Goal: Task Accomplishment & Management: Complete application form

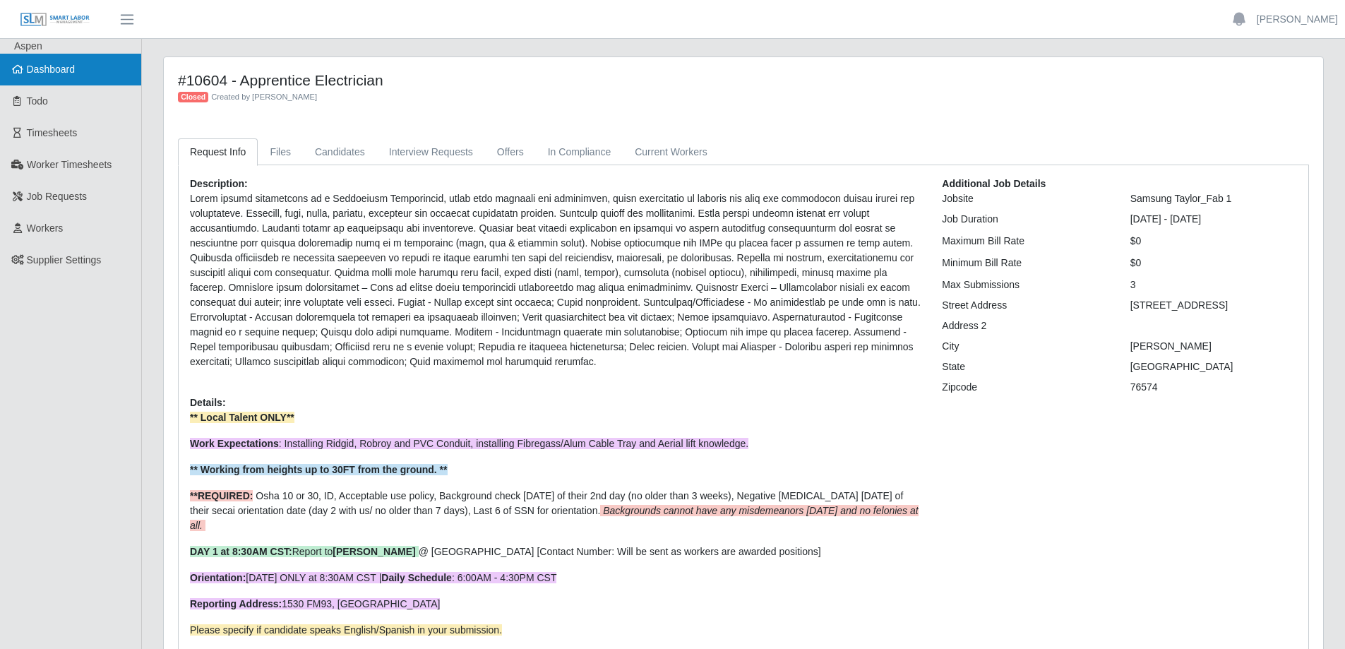
click at [79, 70] on link "Dashboard" at bounding box center [70, 70] width 141 height 32
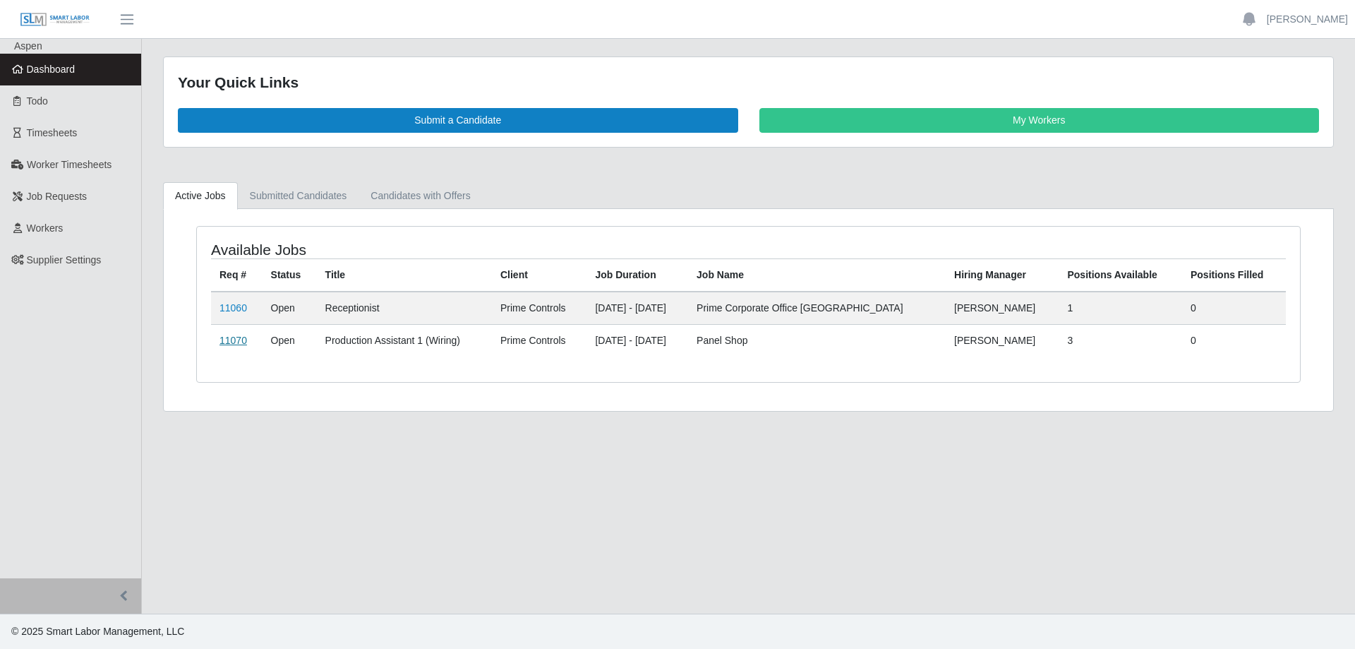
click at [238, 341] on link "11070" at bounding box center [234, 340] width 28 height 11
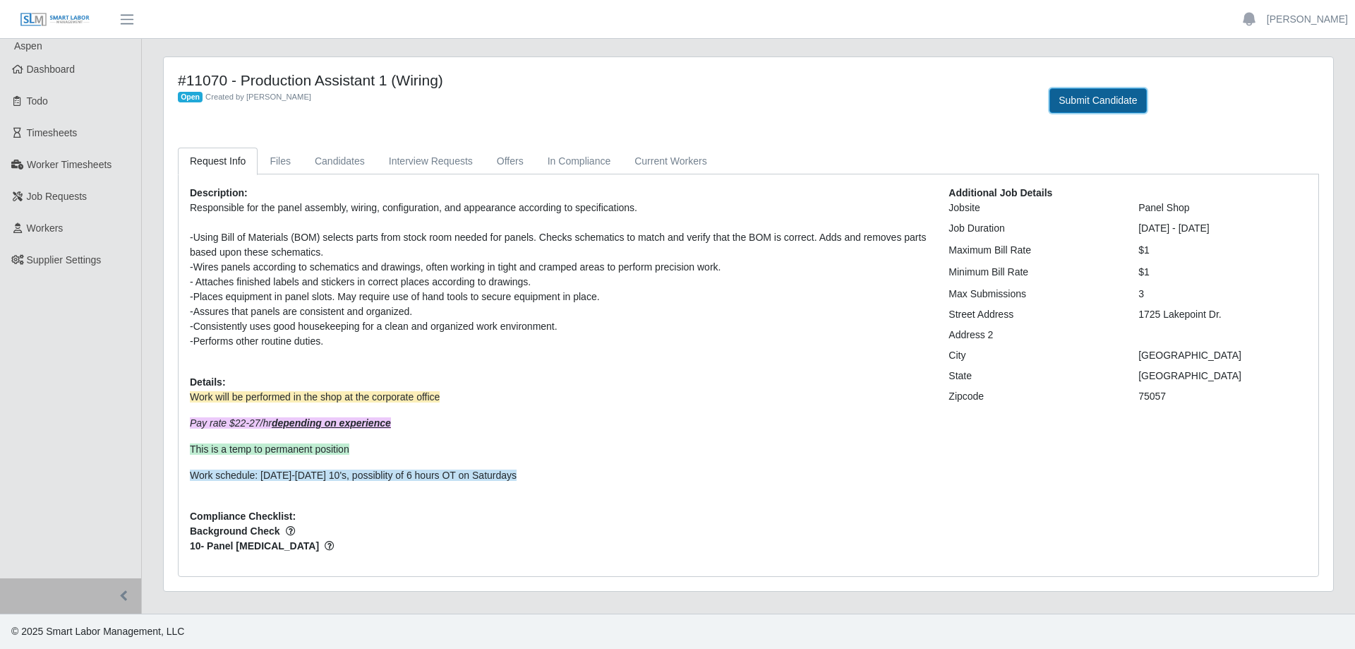
click at [1103, 99] on button "Submit Candidate" at bounding box center [1098, 100] width 97 height 25
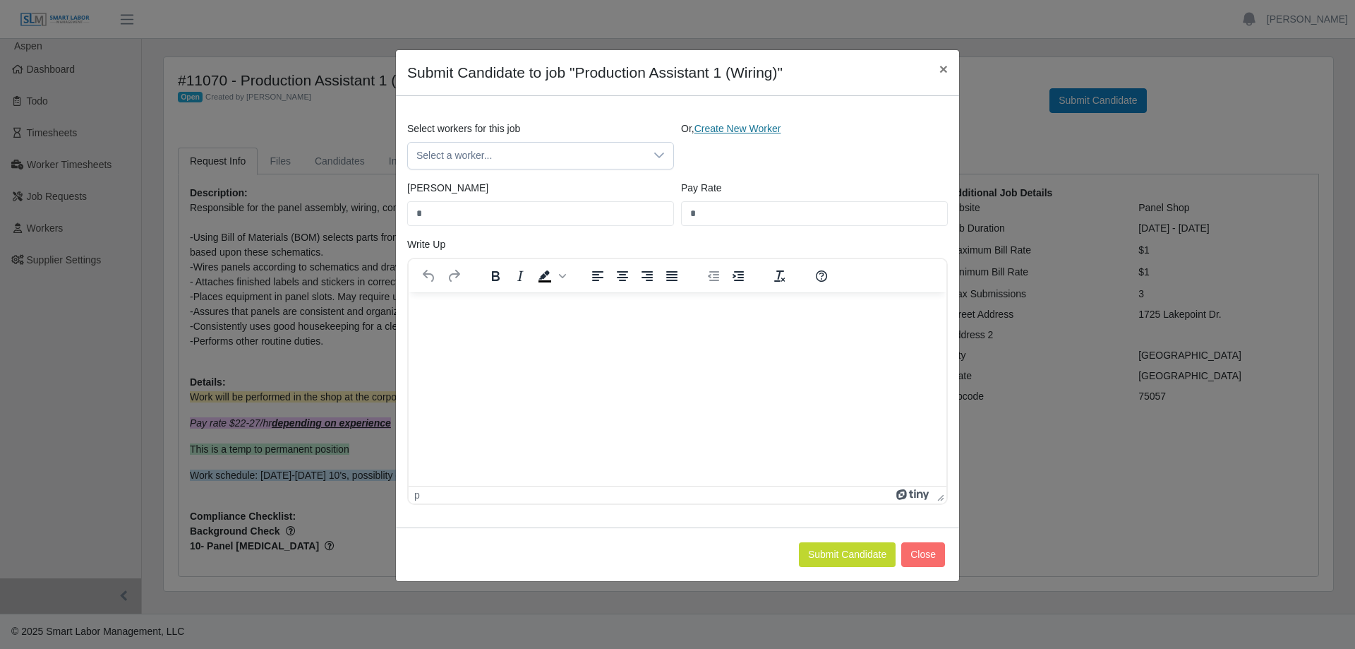
click at [735, 131] on link "Create New Worker" at bounding box center [738, 128] width 87 height 11
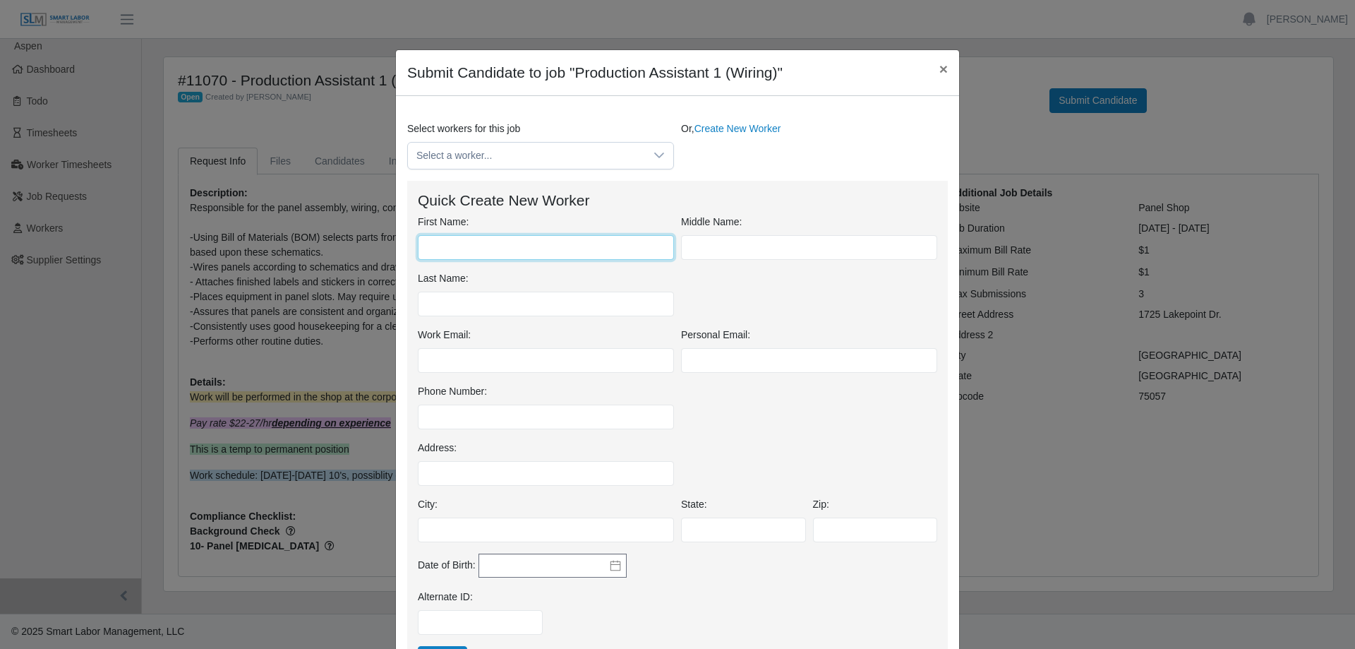
click at [507, 244] on input "First Name:" at bounding box center [546, 247] width 256 height 25
type input "****"
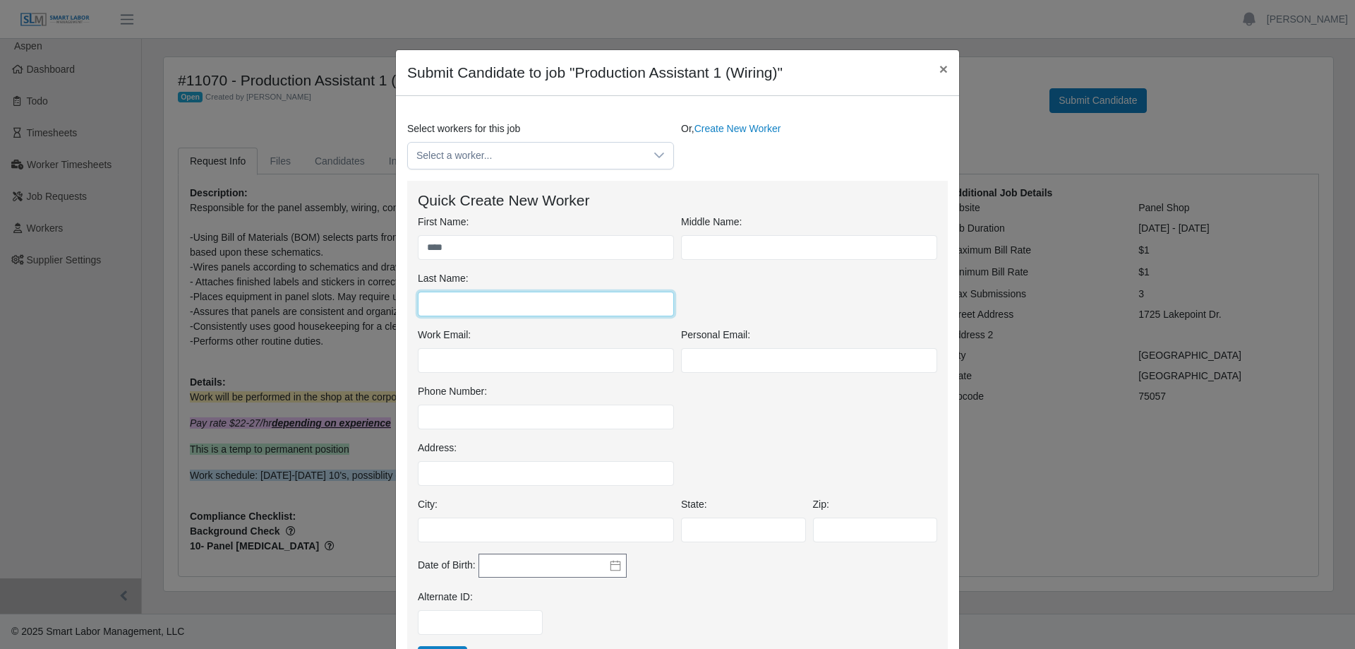
click at [504, 308] on input "Last Name:" at bounding box center [546, 304] width 256 height 25
type input "*******"
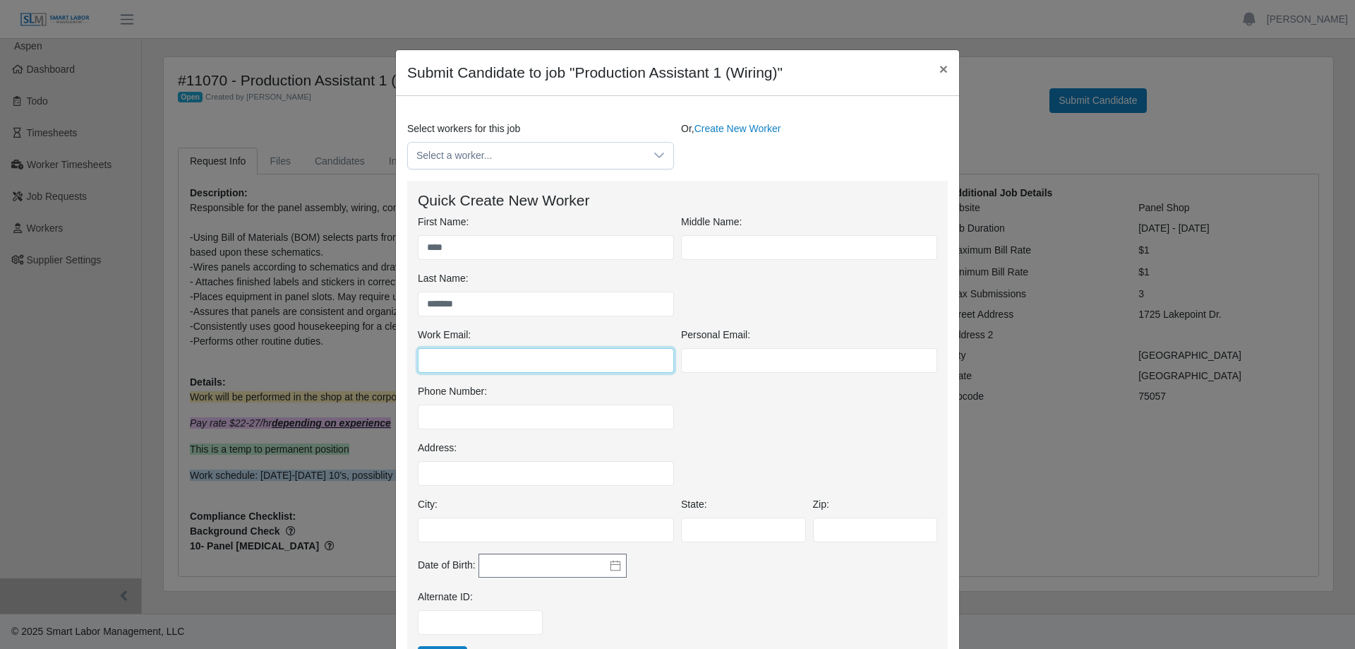
click at [433, 357] on input "Work Email:" at bounding box center [546, 360] width 256 height 25
paste input "**********"
type input "**********"
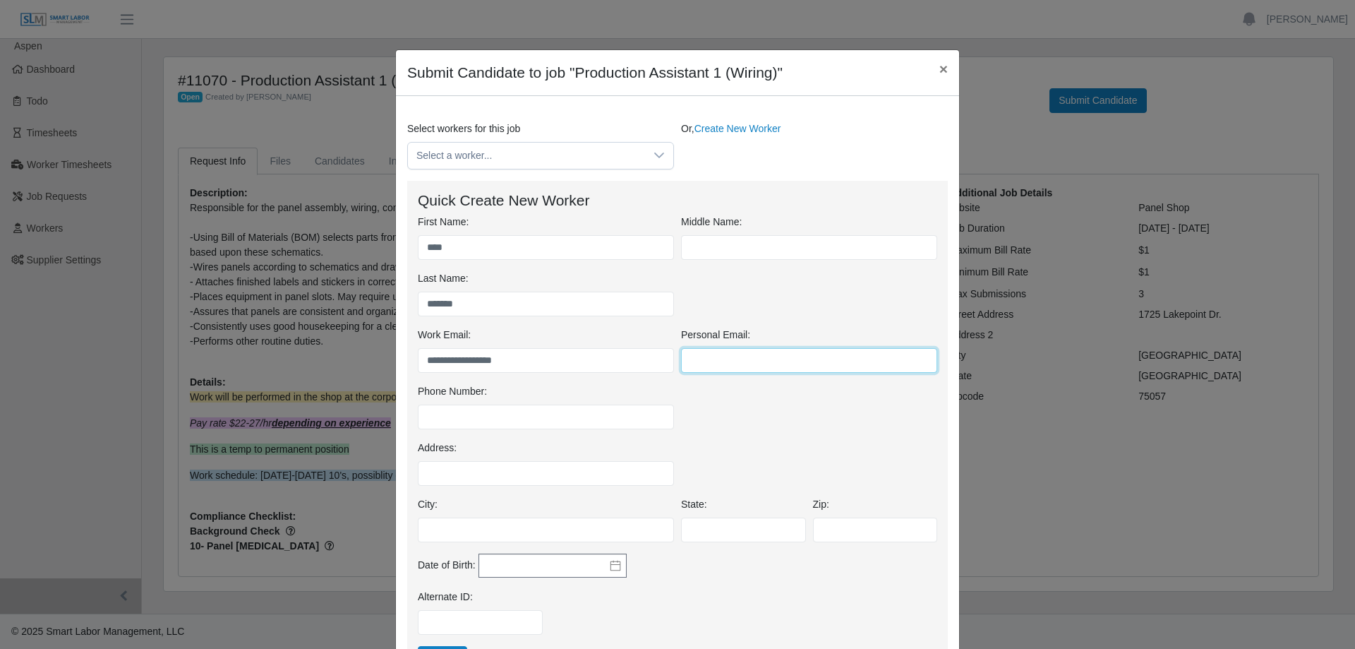
click at [692, 360] on input "Personal Email:" at bounding box center [809, 360] width 256 height 25
paste input "**********"
type input "**********"
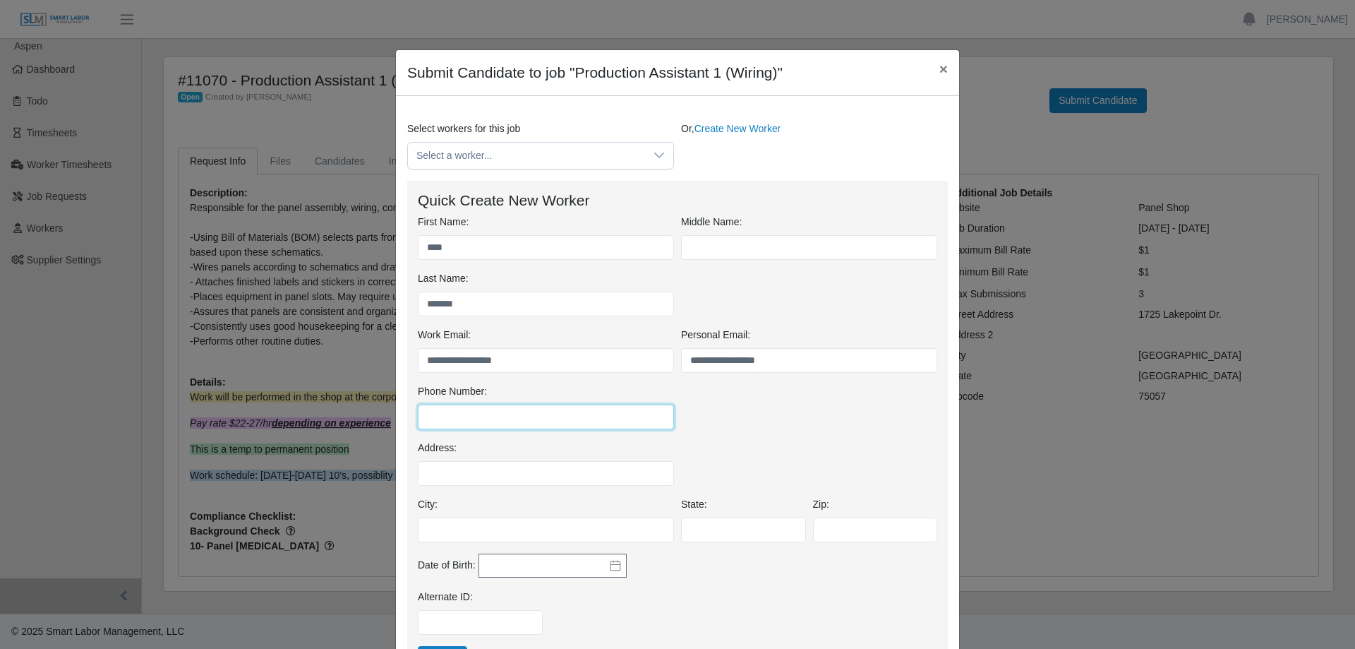
click at [432, 414] on input "Phone Number:" at bounding box center [546, 416] width 256 height 25
type input "**********"
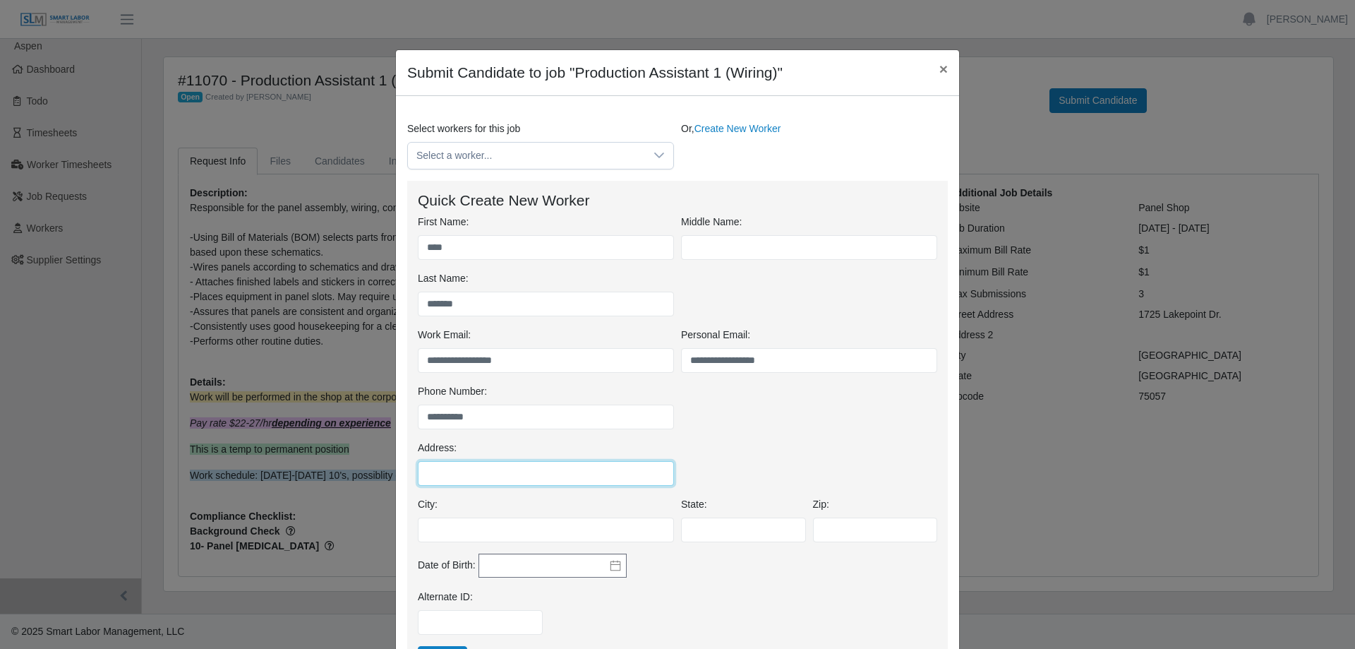
click at [433, 469] on input "Address:" at bounding box center [546, 473] width 256 height 25
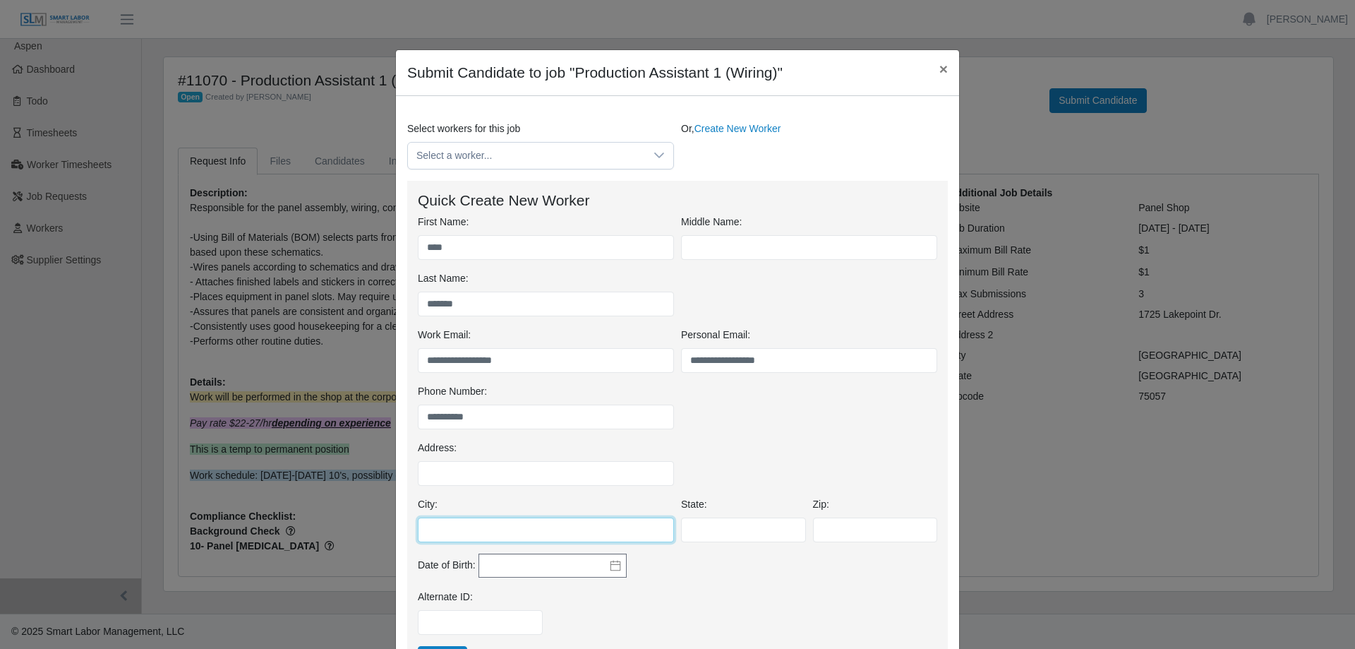
click at [433, 529] on input "City:" at bounding box center [546, 529] width 256 height 25
type input "******"
click at [713, 531] on input "State:" at bounding box center [743, 529] width 125 height 25
type input "**"
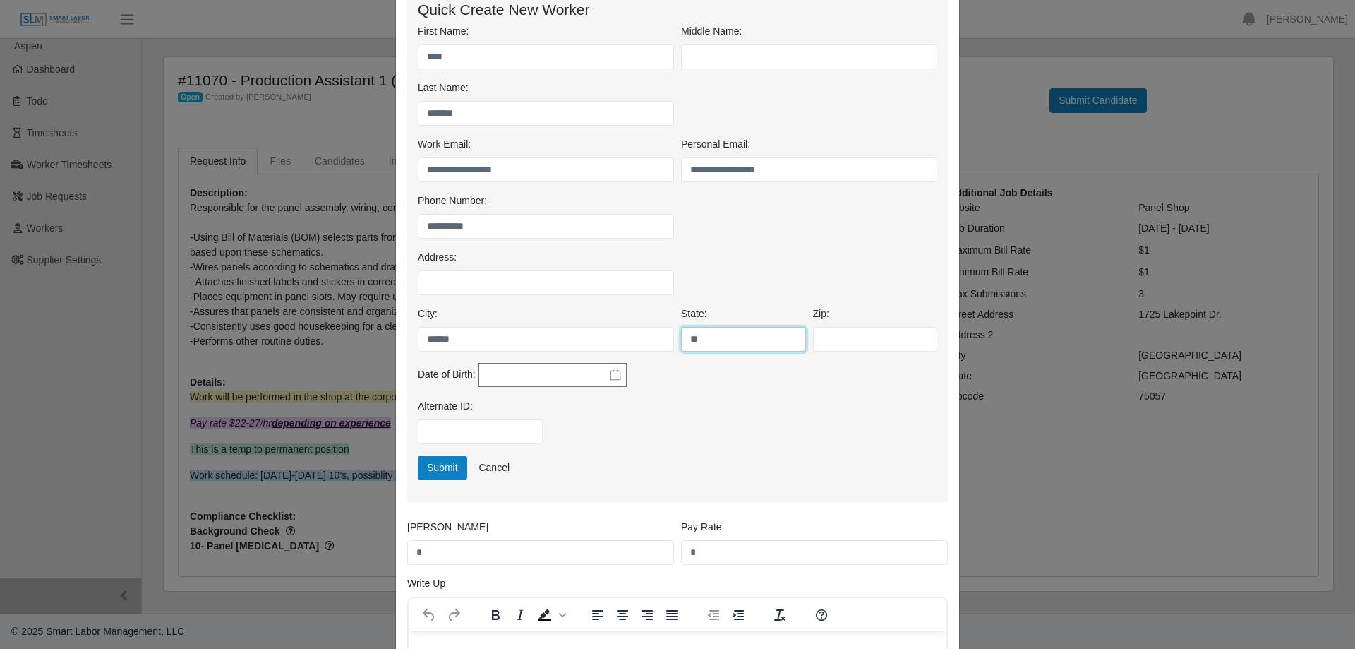
scroll to position [212, 0]
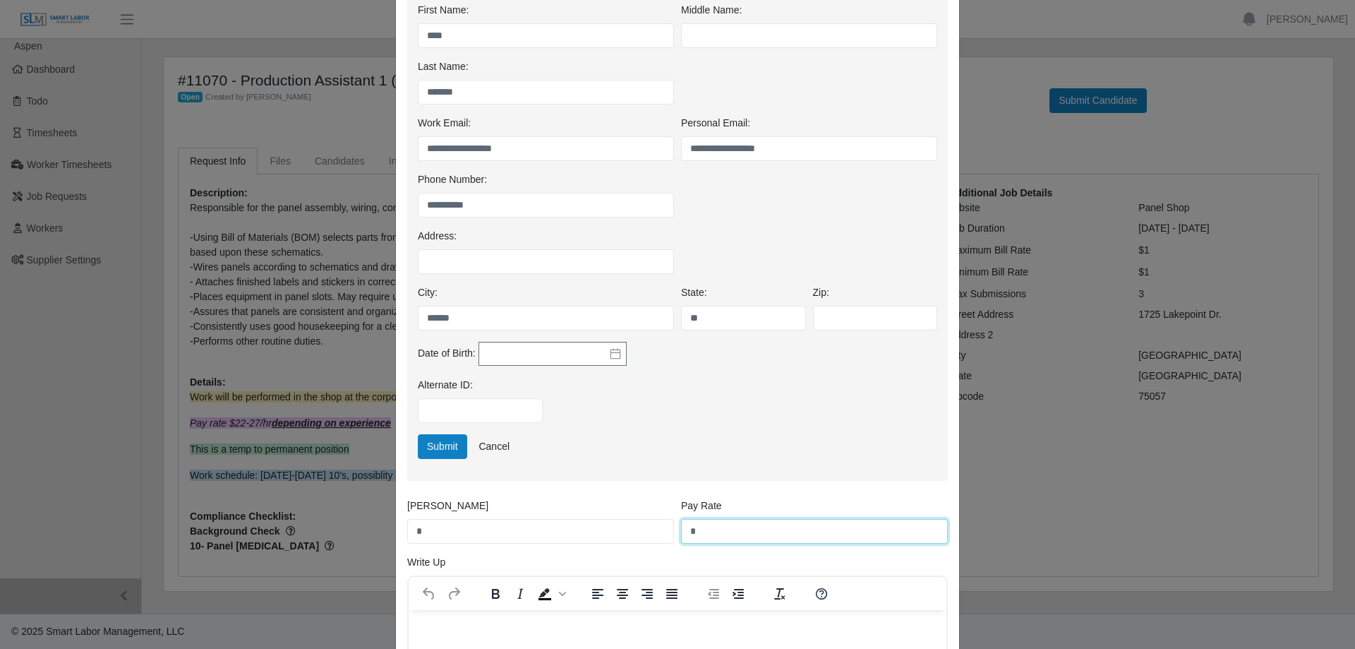
drag, startPoint x: 707, startPoint y: 537, endPoint x: 685, endPoint y: 535, distance: 22.7
click at [685, 535] on input "*" at bounding box center [814, 531] width 267 height 25
type input "*****"
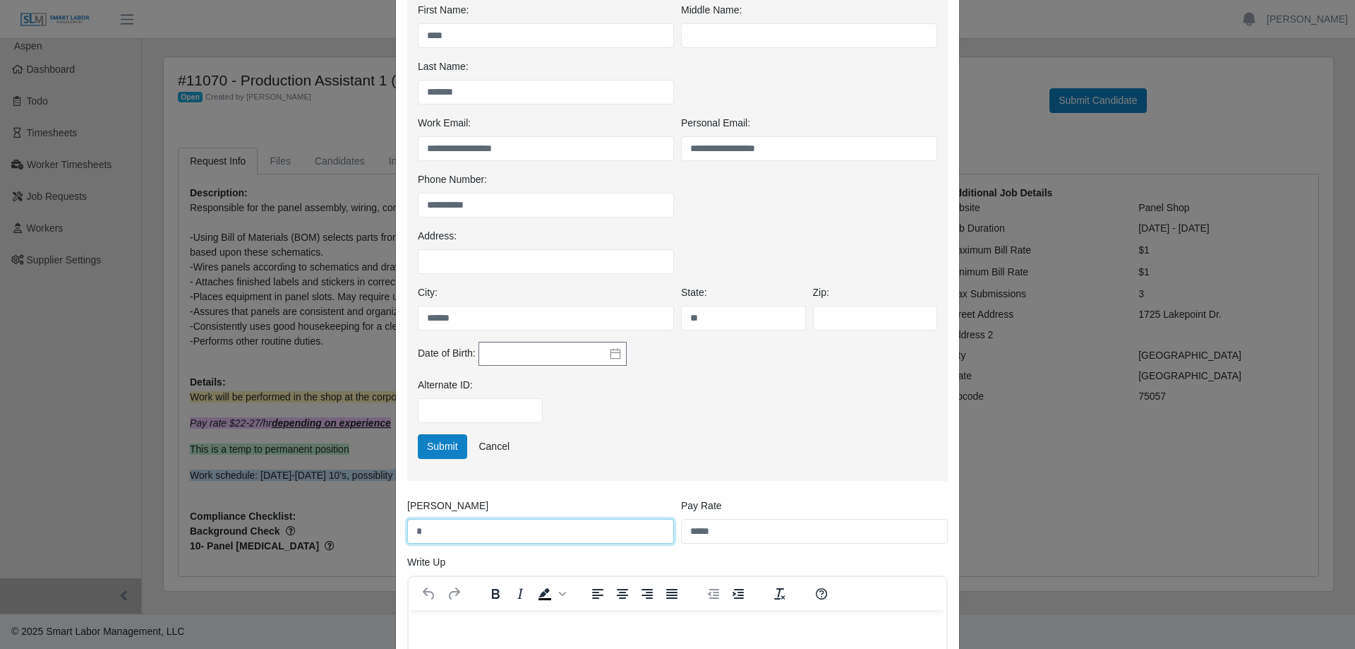
drag, startPoint x: 424, startPoint y: 524, endPoint x: 393, endPoint y: 527, distance: 30.6
click at [397, 527] on div "**********" at bounding box center [678, 372] width 562 height 925
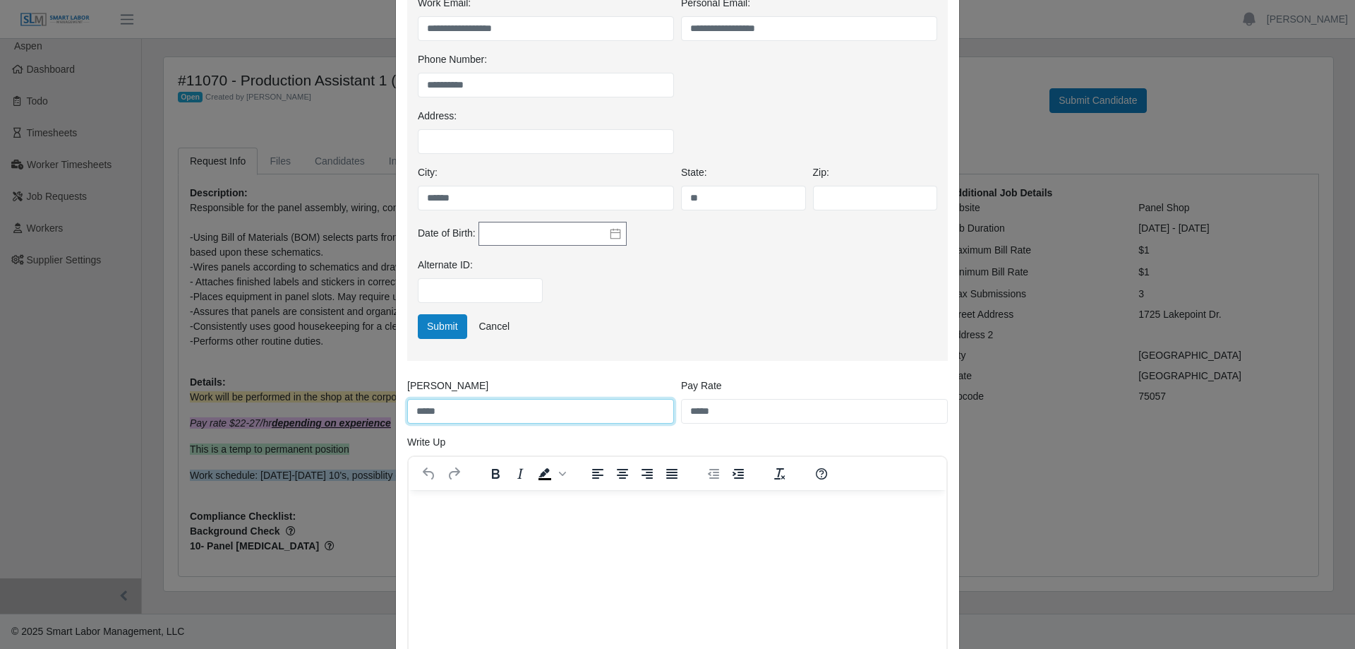
scroll to position [483, 0]
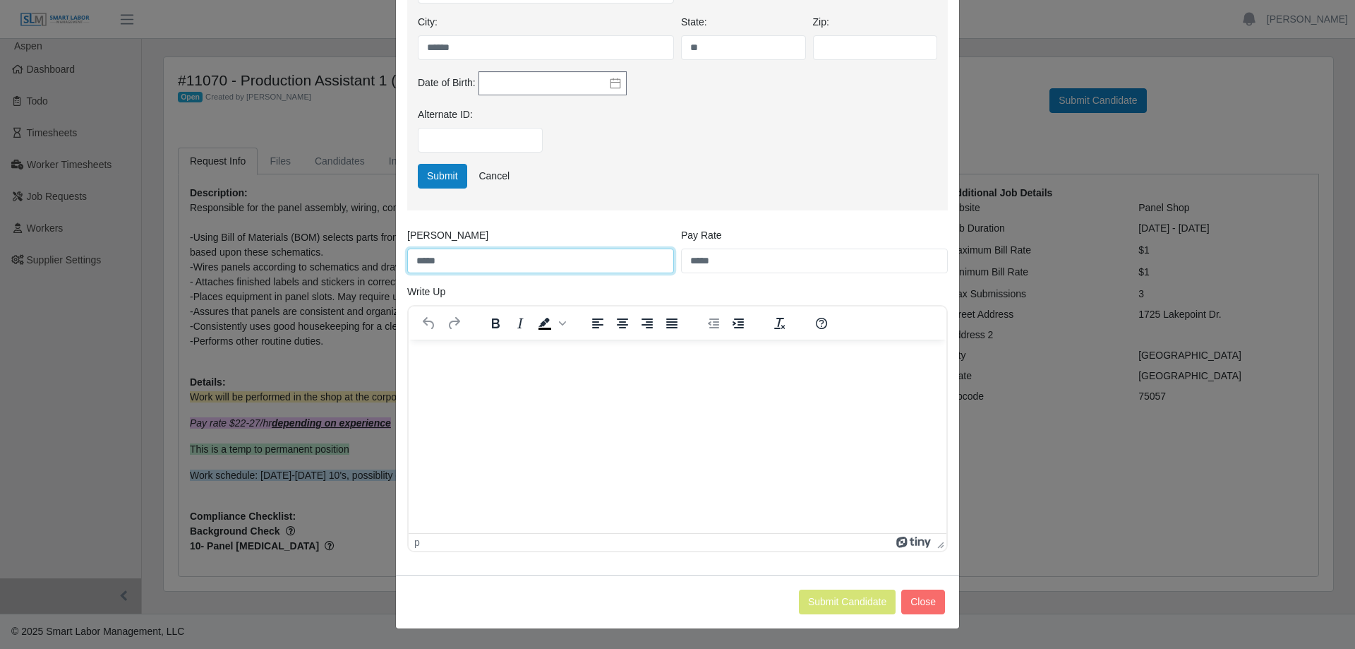
type input "*****"
click at [458, 360] on p "Rich Text Area. Press ALT-0 for help." at bounding box center [677, 359] width 515 height 16
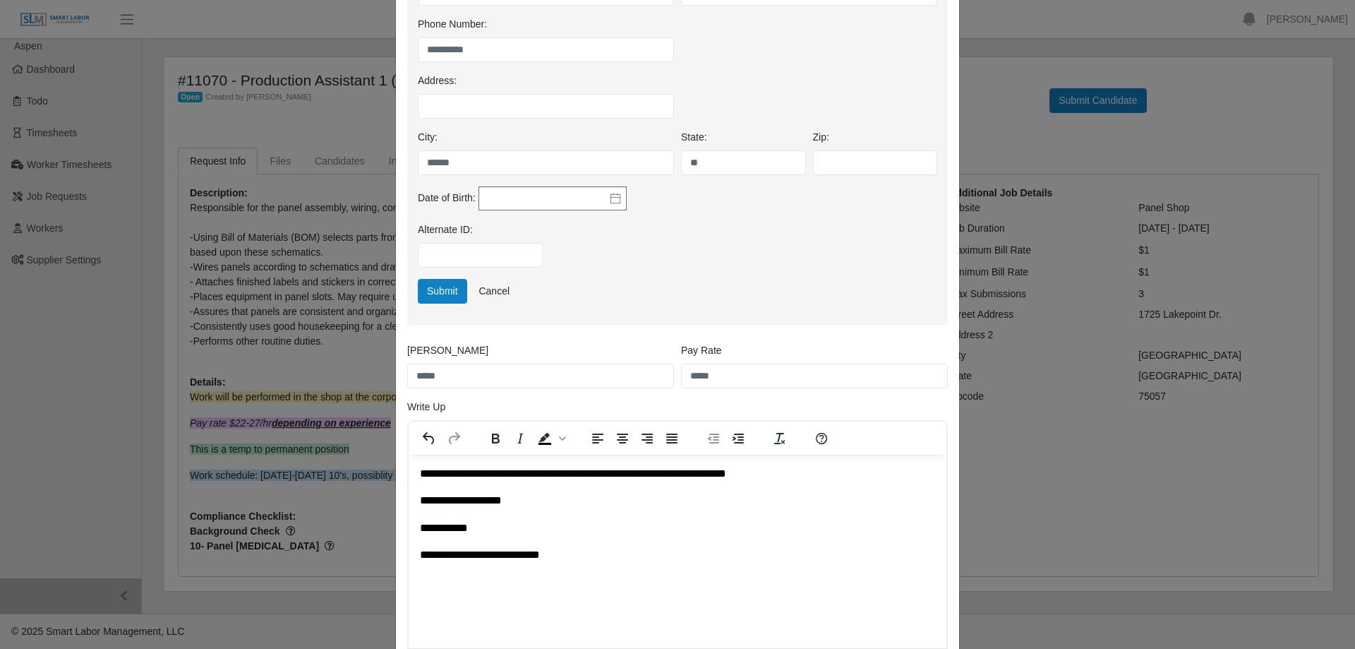
scroll to position [342, 0]
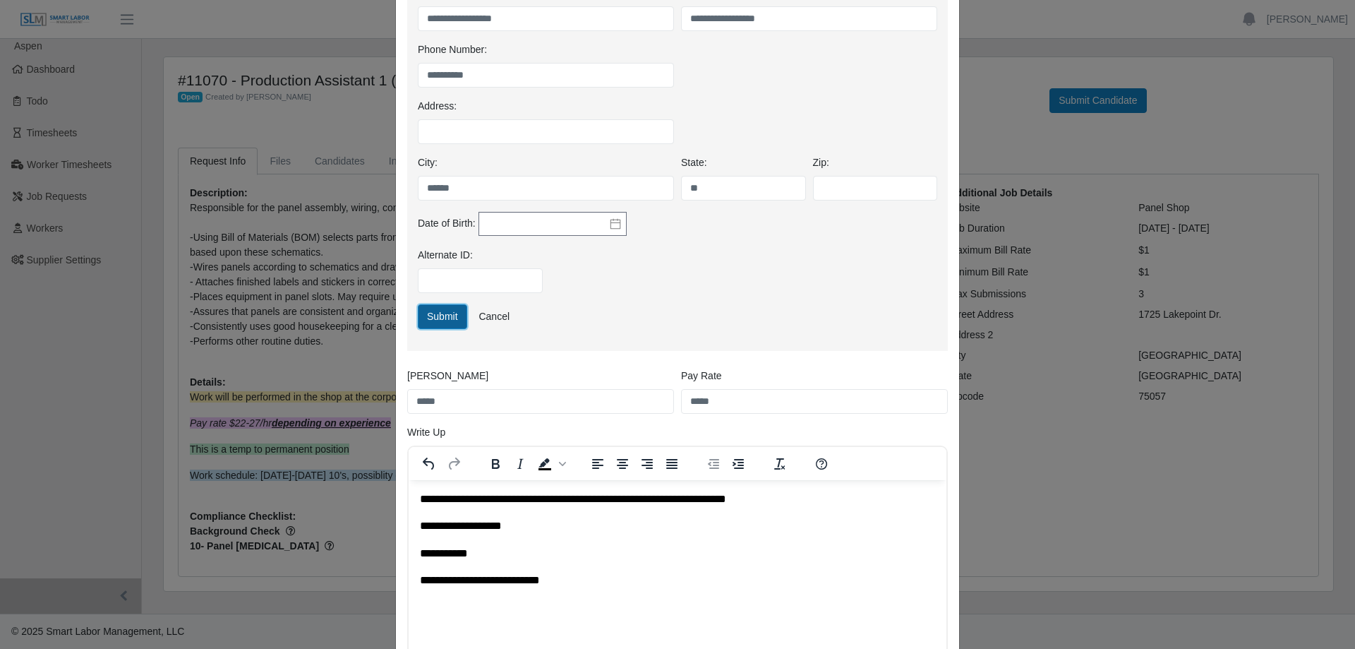
click at [426, 311] on button "Submit" at bounding box center [442, 316] width 49 height 25
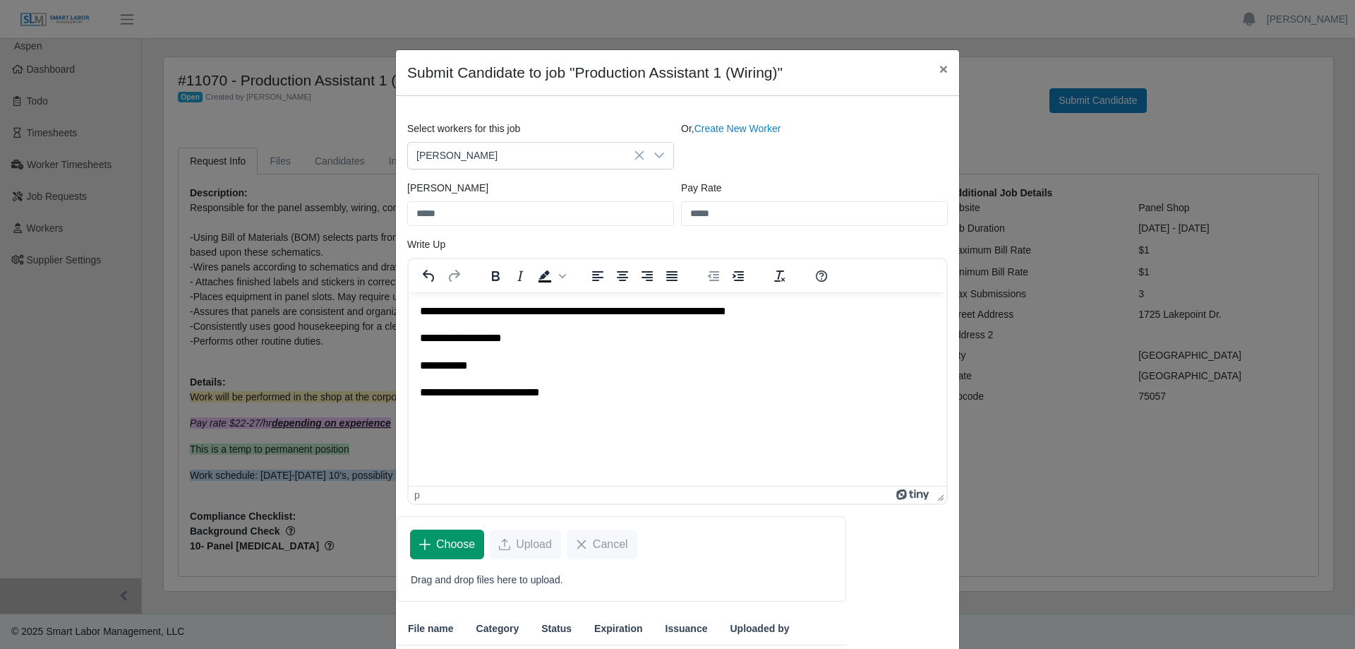
click at [430, 543] on button "Choose" at bounding box center [447, 544] width 74 height 30
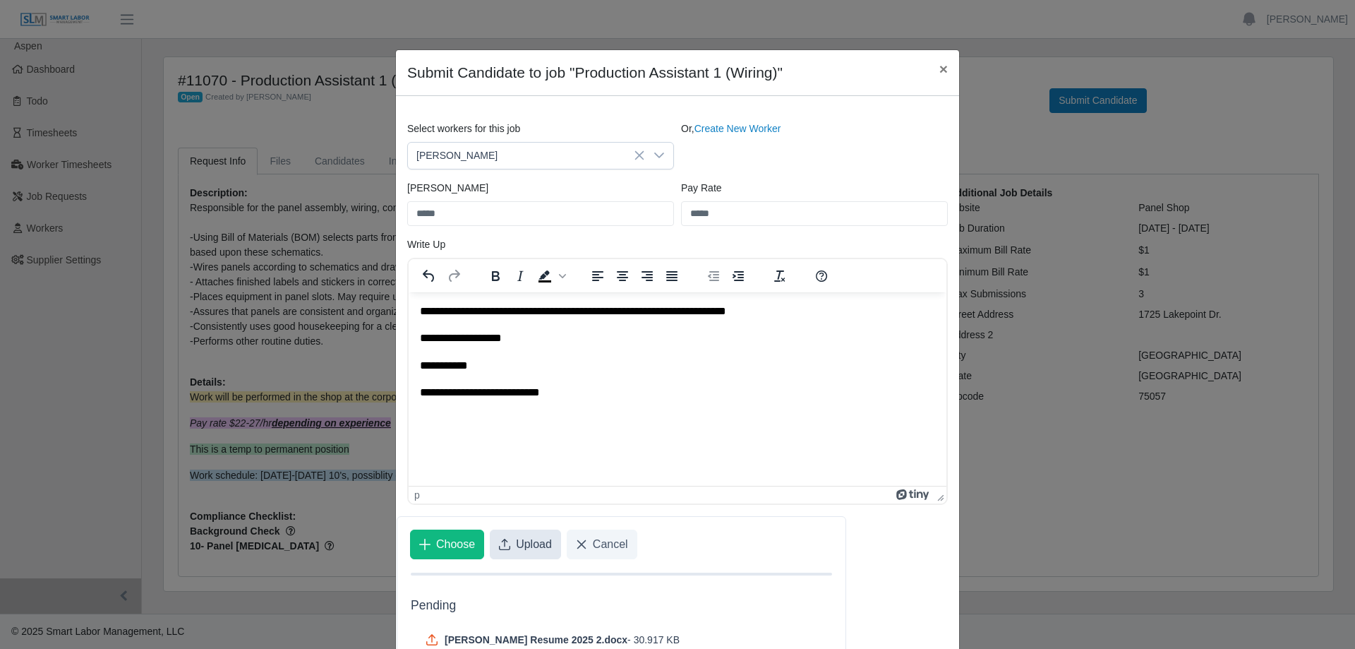
click at [516, 543] on span "Upload" at bounding box center [534, 544] width 36 height 17
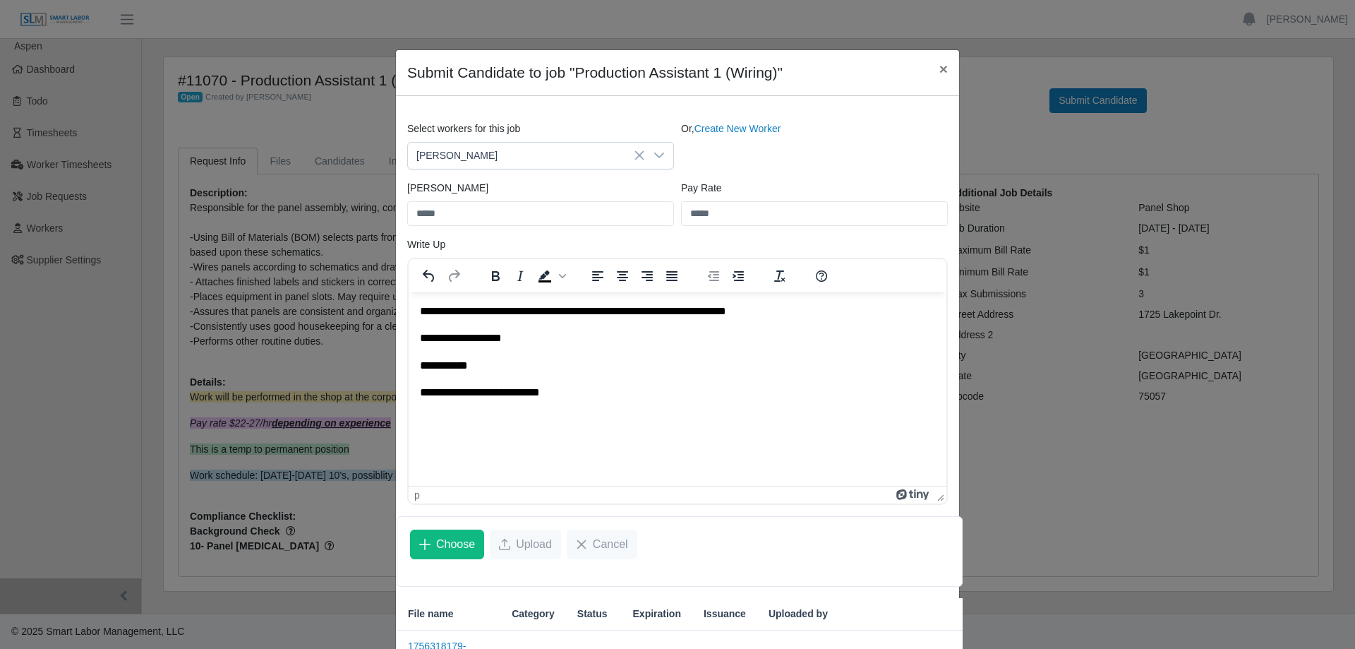
scroll to position [129, 0]
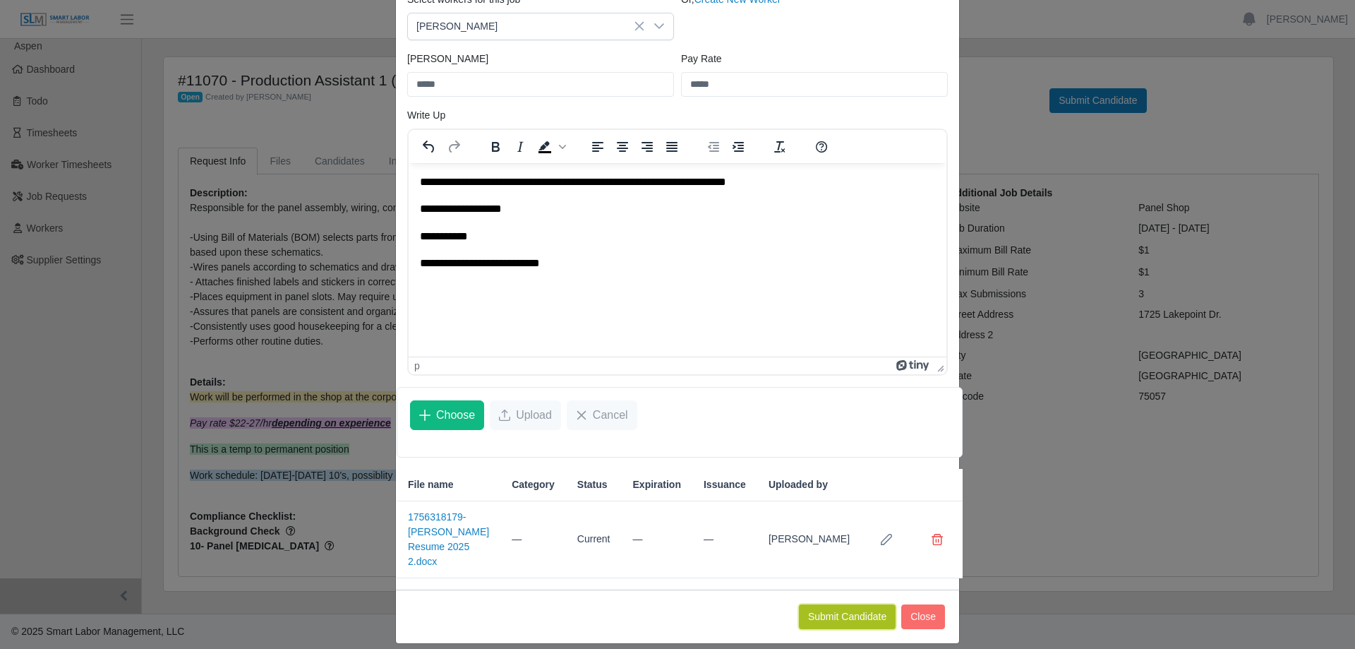
click at [851, 604] on button "Submit Candidate" at bounding box center [847, 616] width 97 height 25
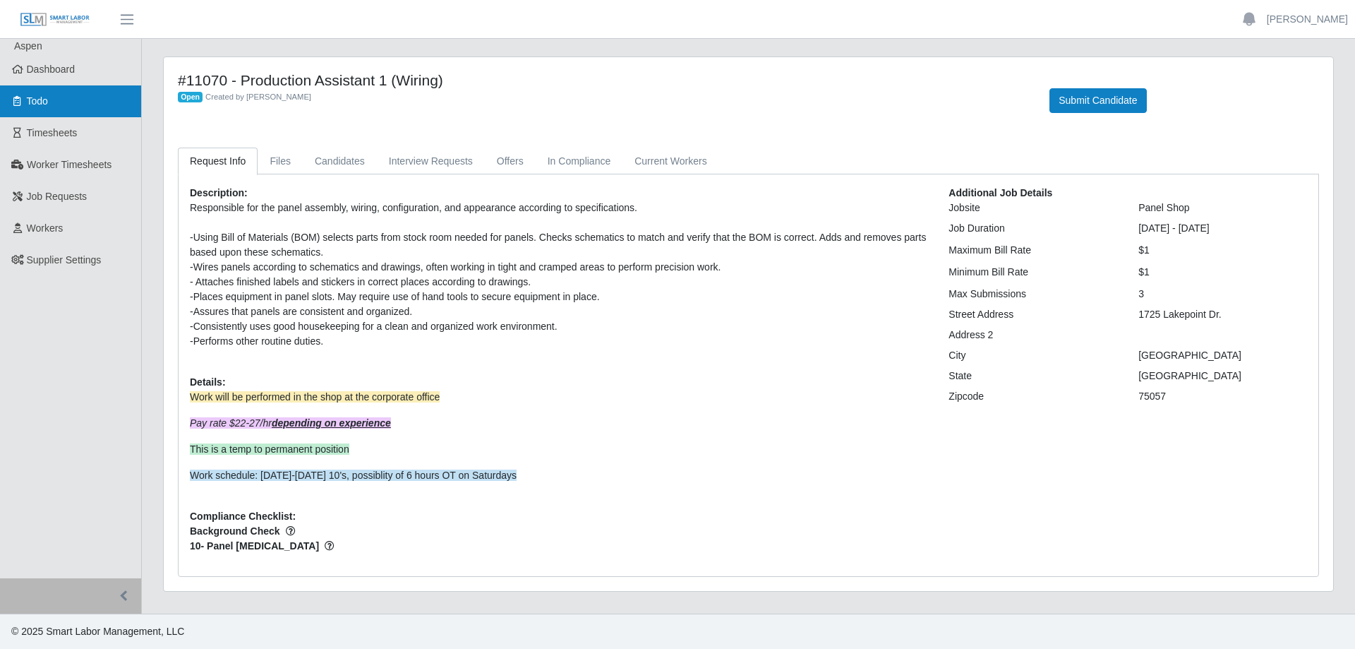
drag, startPoint x: 68, startPoint y: 71, endPoint x: 109, endPoint y: 105, distance: 53.1
click at [68, 70] on span "Dashboard" at bounding box center [51, 69] width 49 height 11
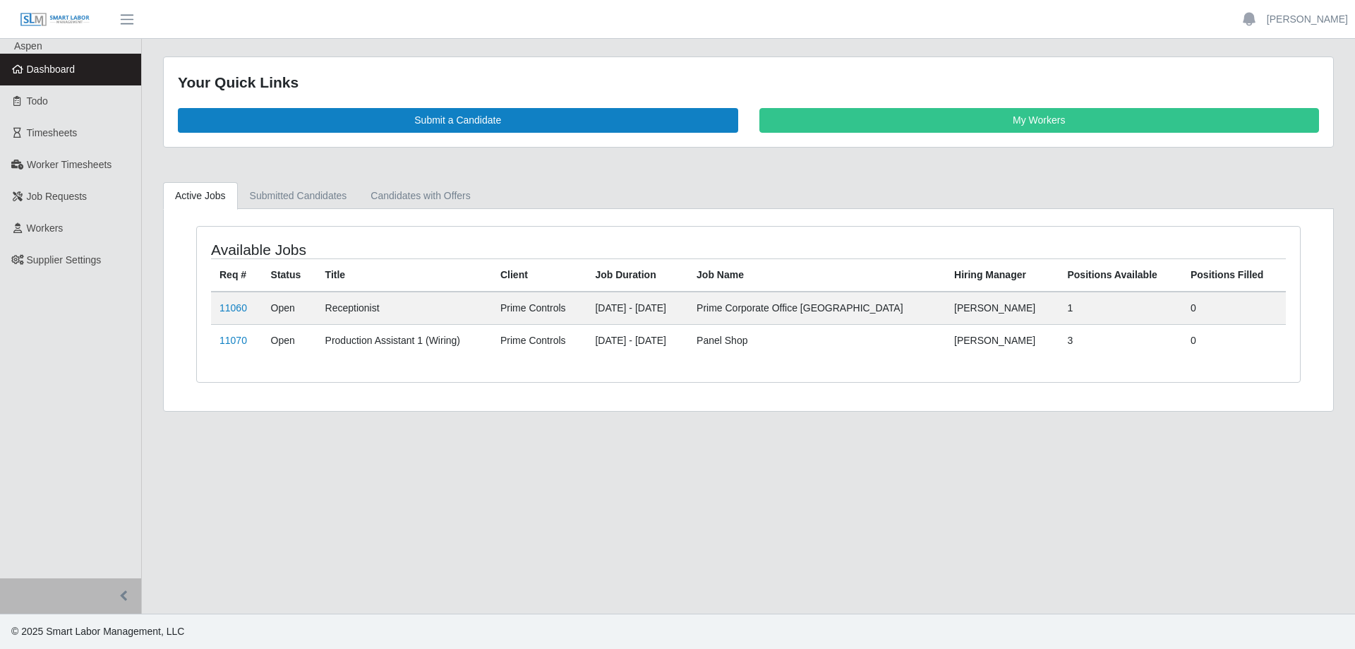
click at [47, 61] on link "Dashboard" at bounding box center [70, 70] width 141 height 32
click at [239, 306] on link "11060" at bounding box center [234, 307] width 28 height 11
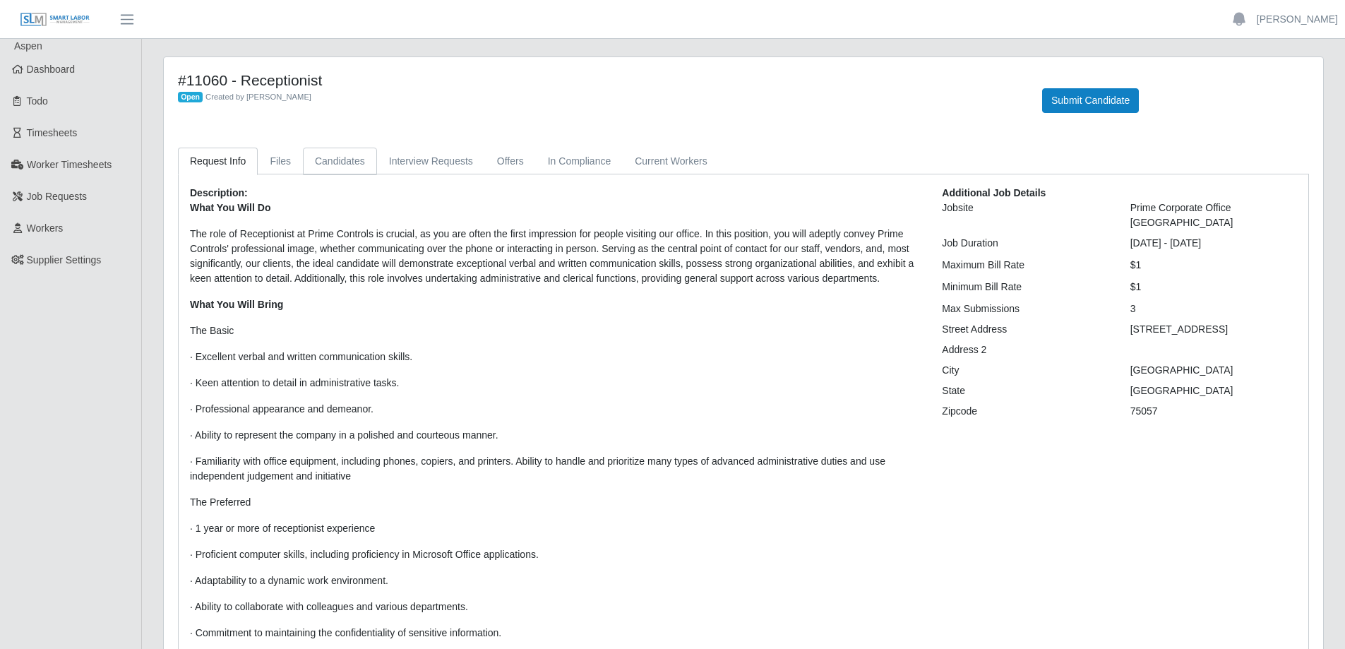
click at [349, 166] on link "Candidates" at bounding box center [340, 162] width 74 height 28
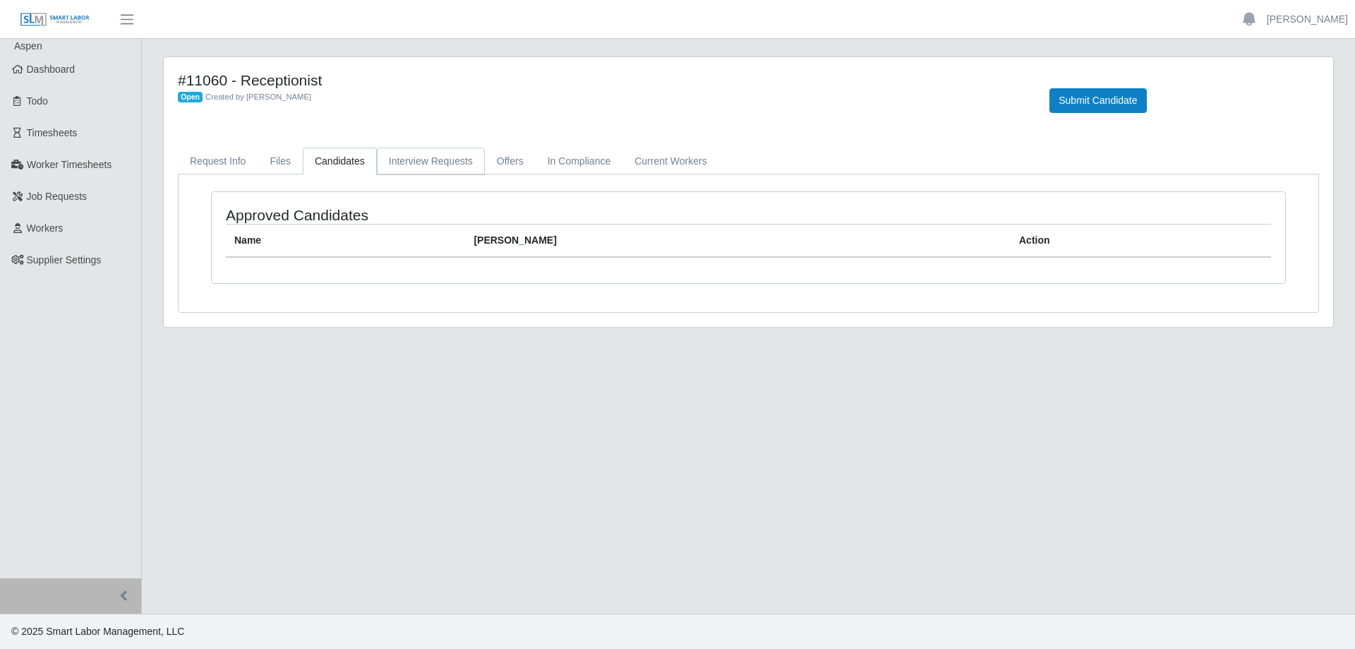
click at [419, 164] on link "Interview Requests" at bounding box center [431, 162] width 108 height 28
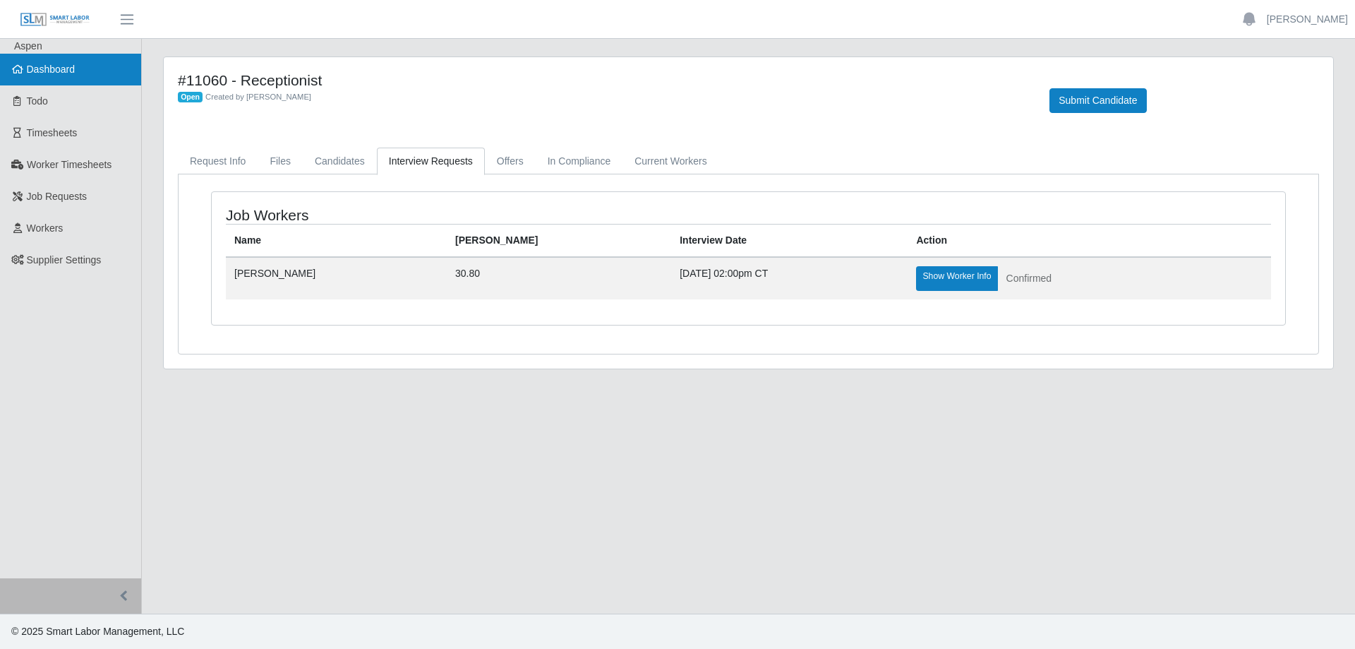
click at [68, 73] on span "Dashboard" at bounding box center [51, 69] width 49 height 11
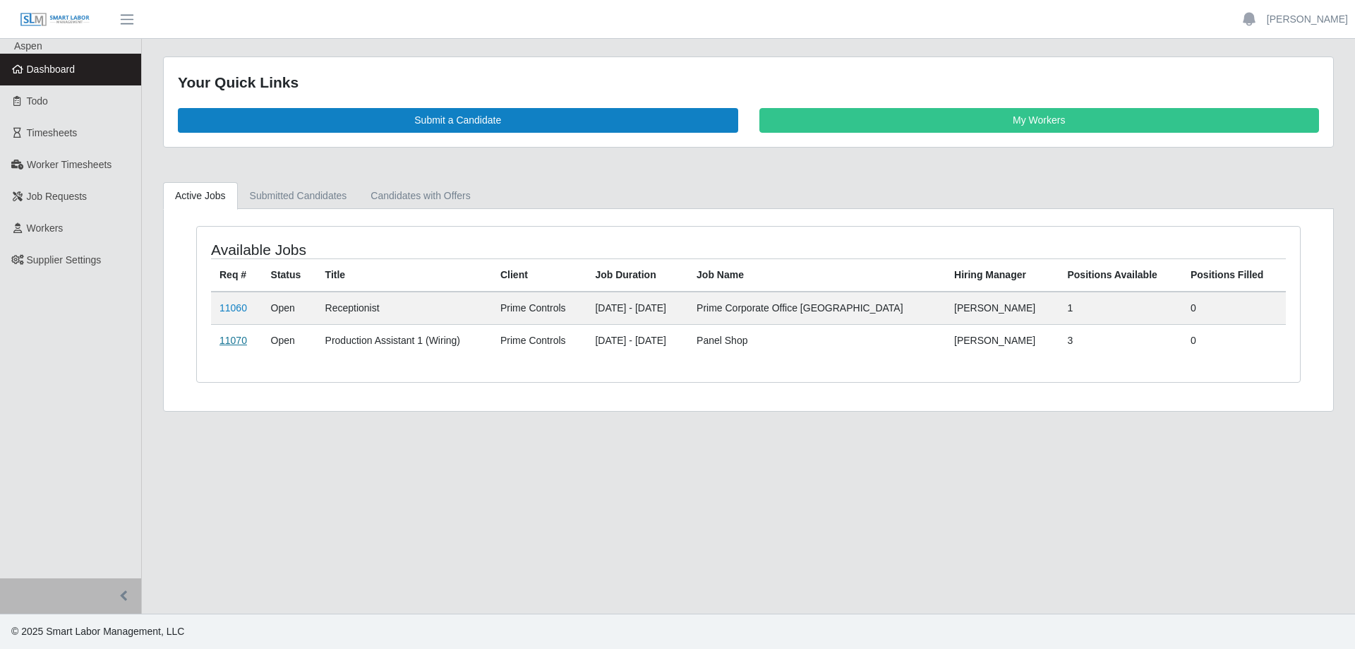
click at [239, 341] on link "11070" at bounding box center [234, 340] width 28 height 11
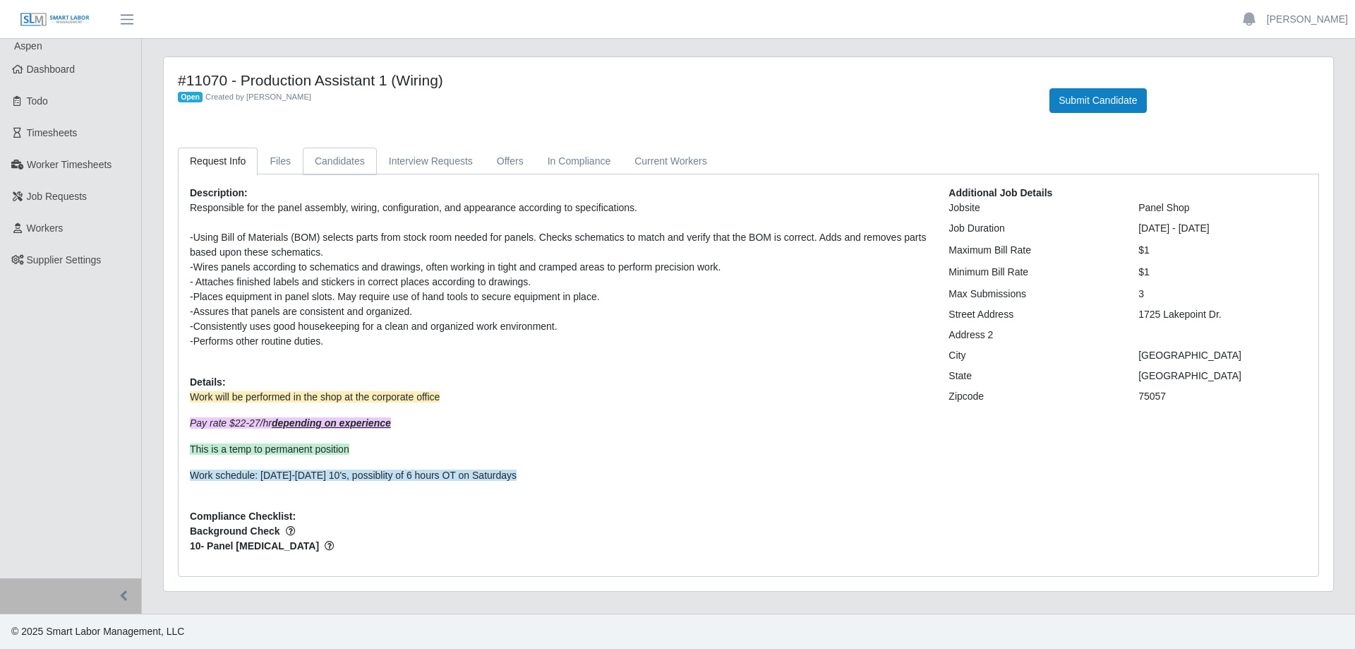
click at [347, 160] on link "Candidates" at bounding box center [340, 162] width 74 height 28
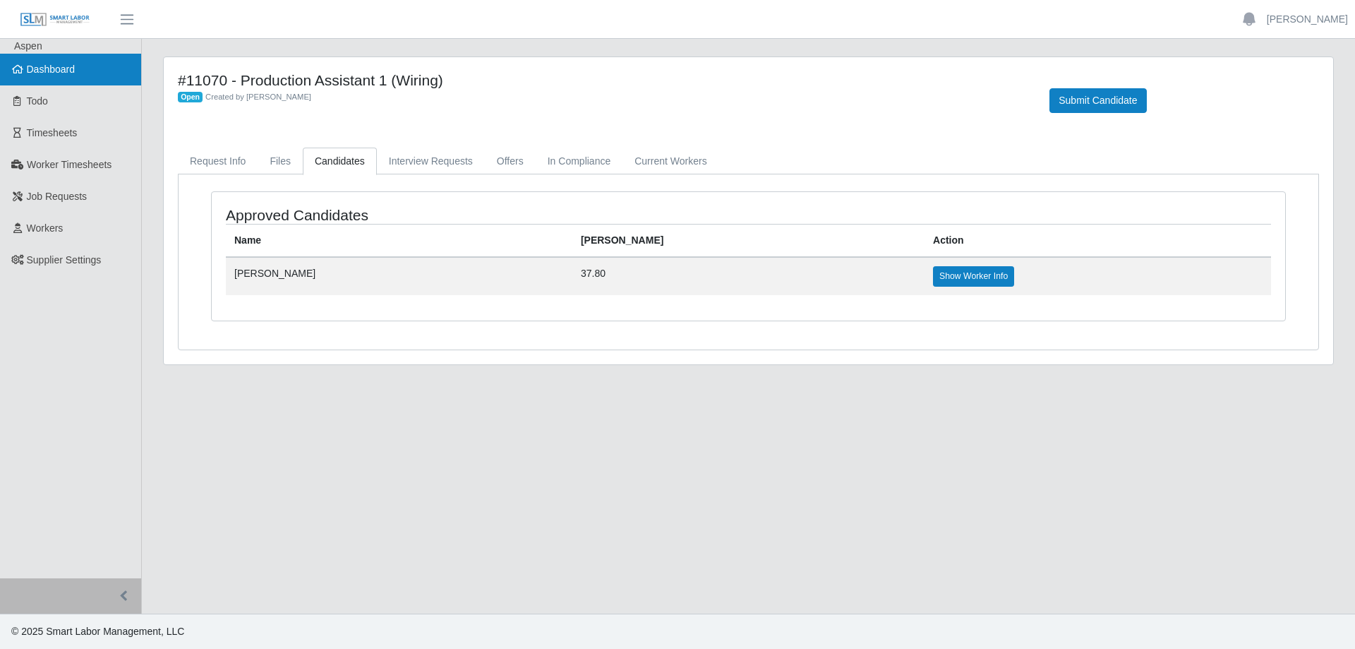
click at [51, 69] on span "Dashboard" at bounding box center [51, 69] width 49 height 11
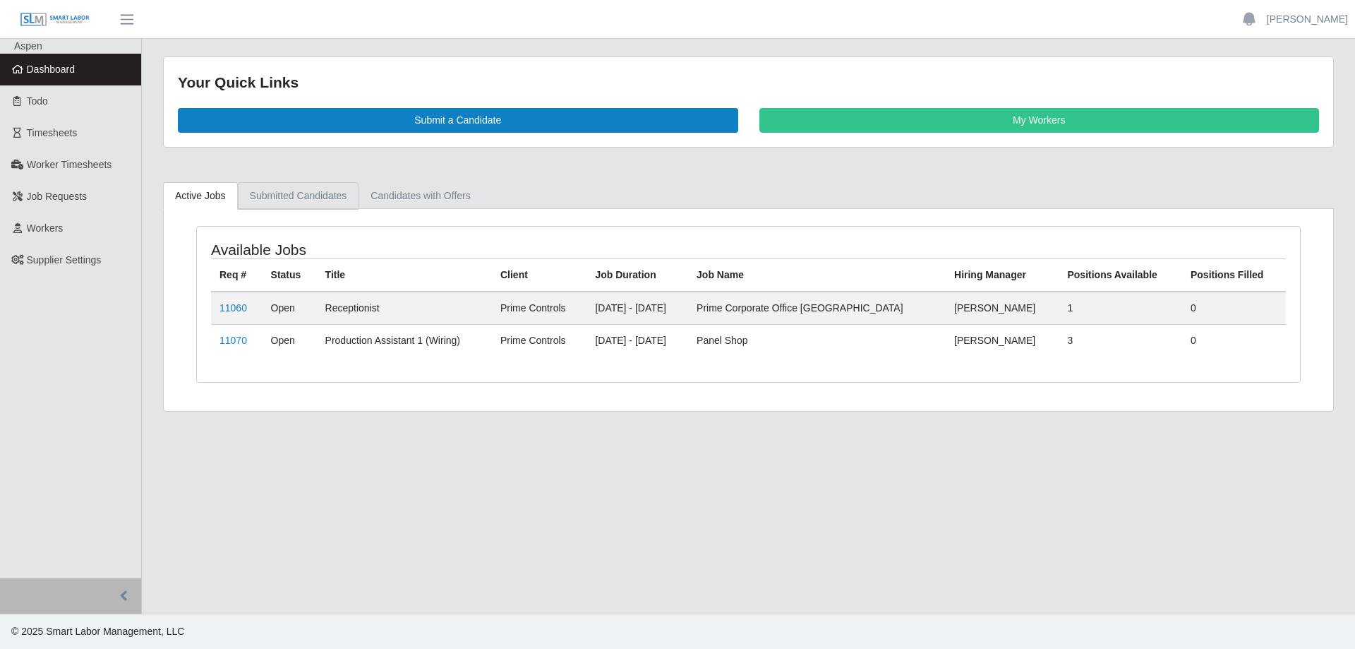
click at [306, 197] on link "Submitted Candidates" at bounding box center [298, 196] width 121 height 28
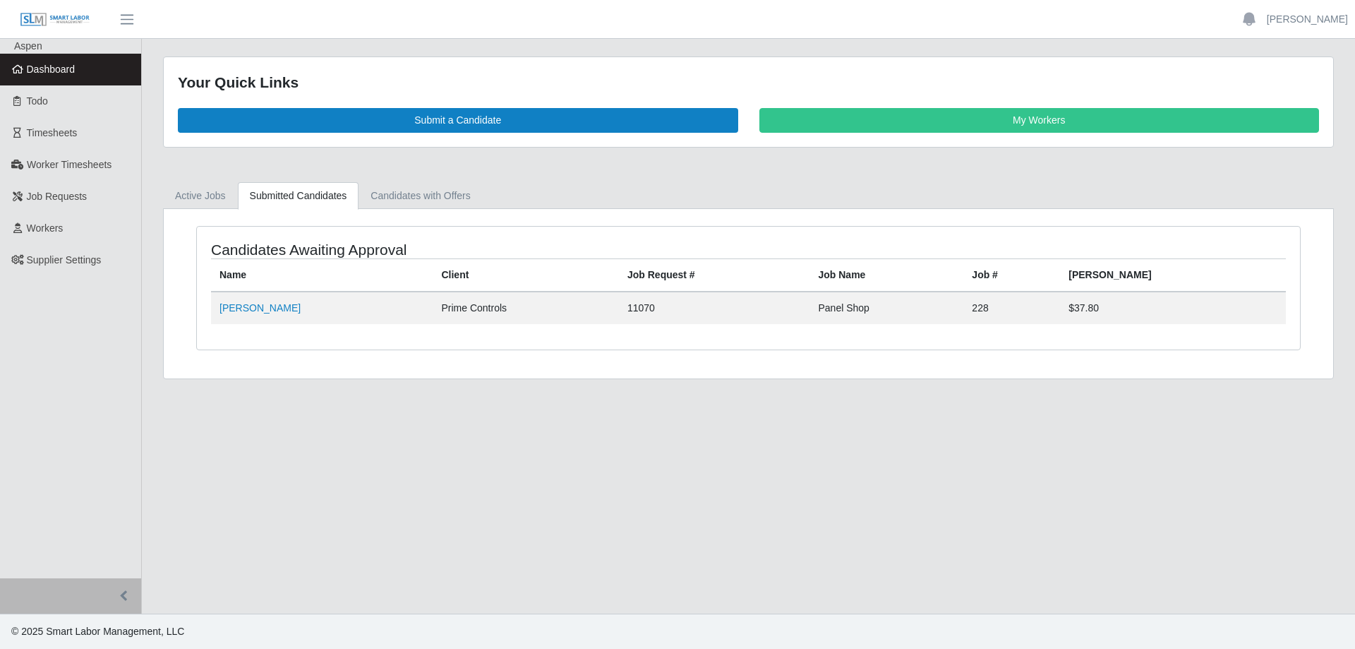
click at [52, 68] on span "Dashboard" at bounding box center [51, 69] width 49 height 11
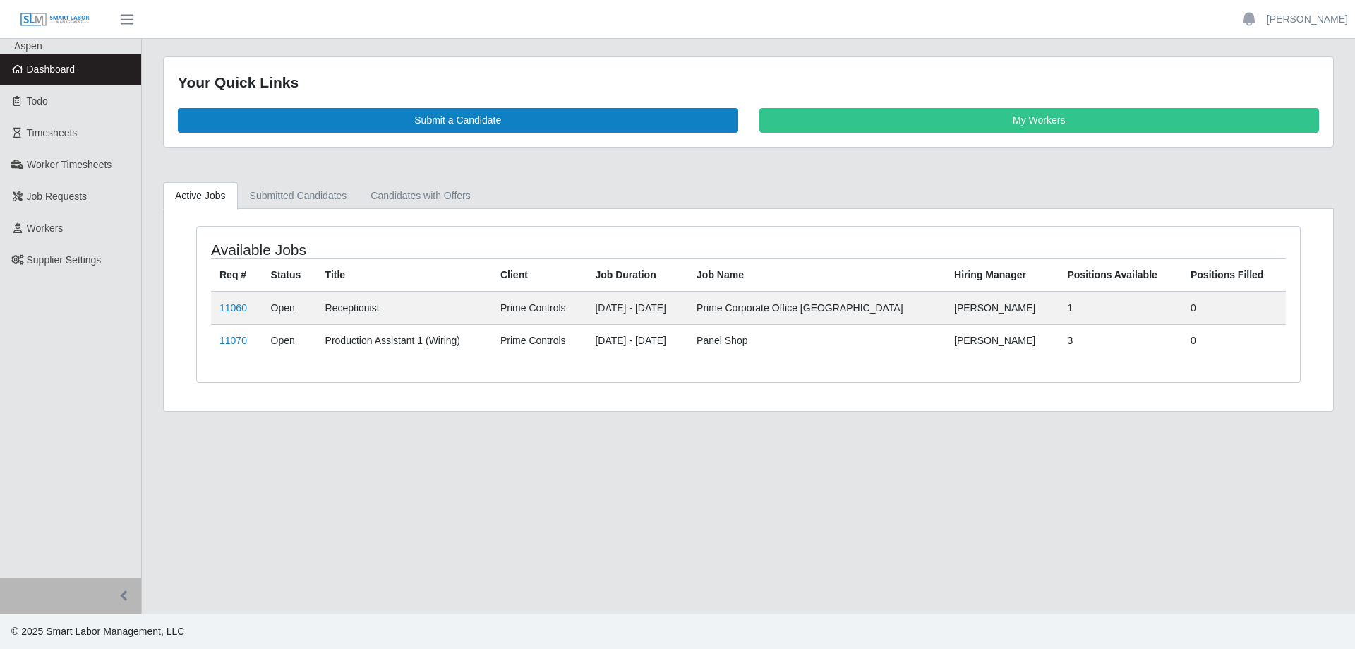
click at [32, 68] on span "Dashboard" at bounding box center [51, 69] width 49 height 11
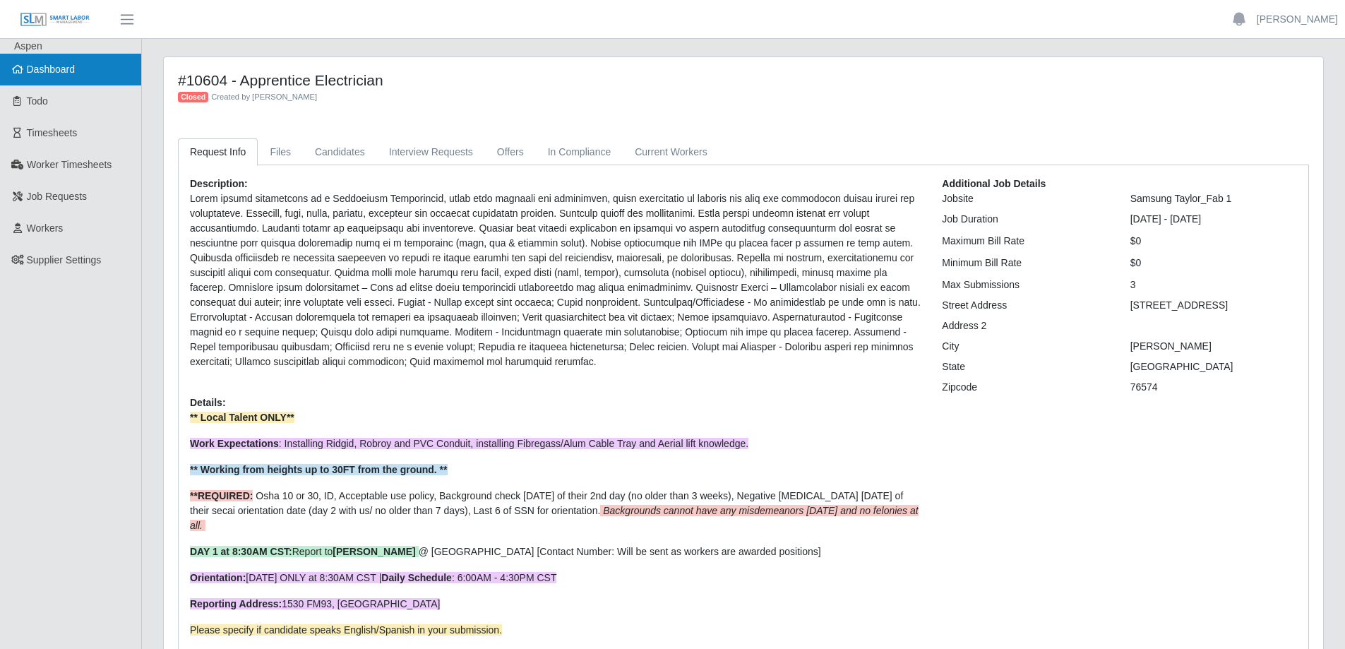
click at [74, 75] on span "Dashboard" at bounding box center [51, 69] width 49 height 11
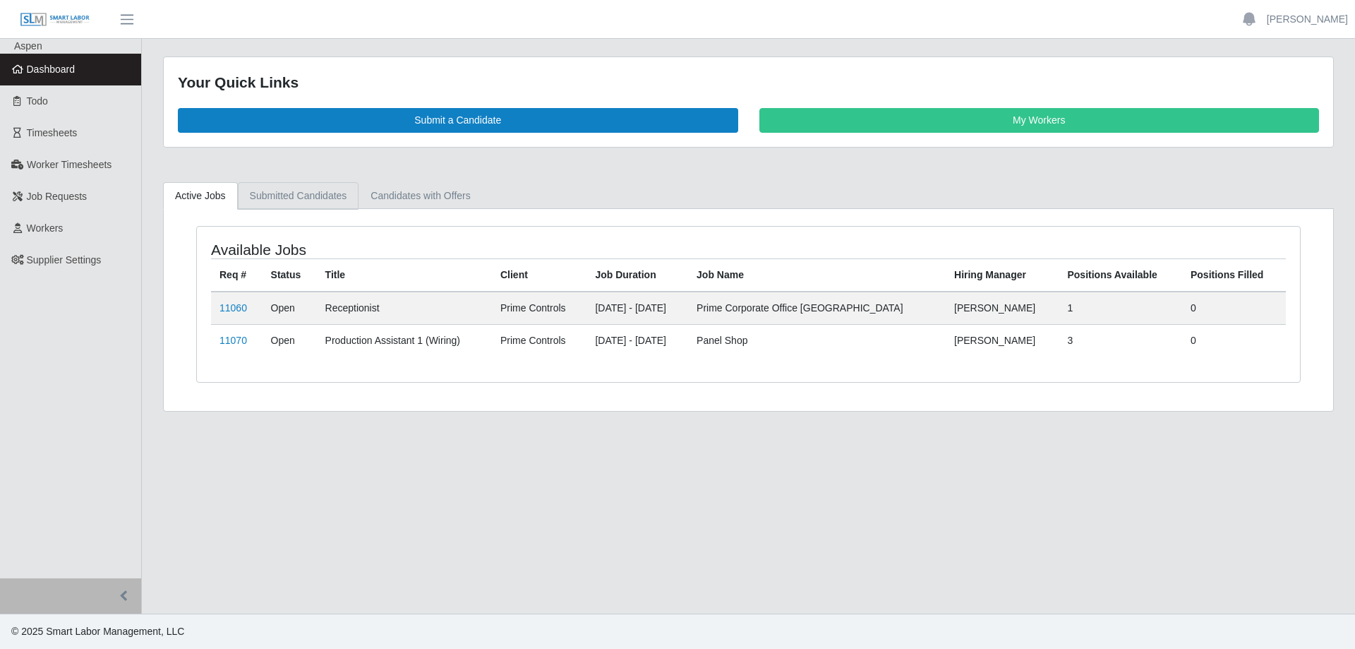
click at [296, 192] on link "Submitted Candidates" at bounding box center [298, 196] width 121 height 28
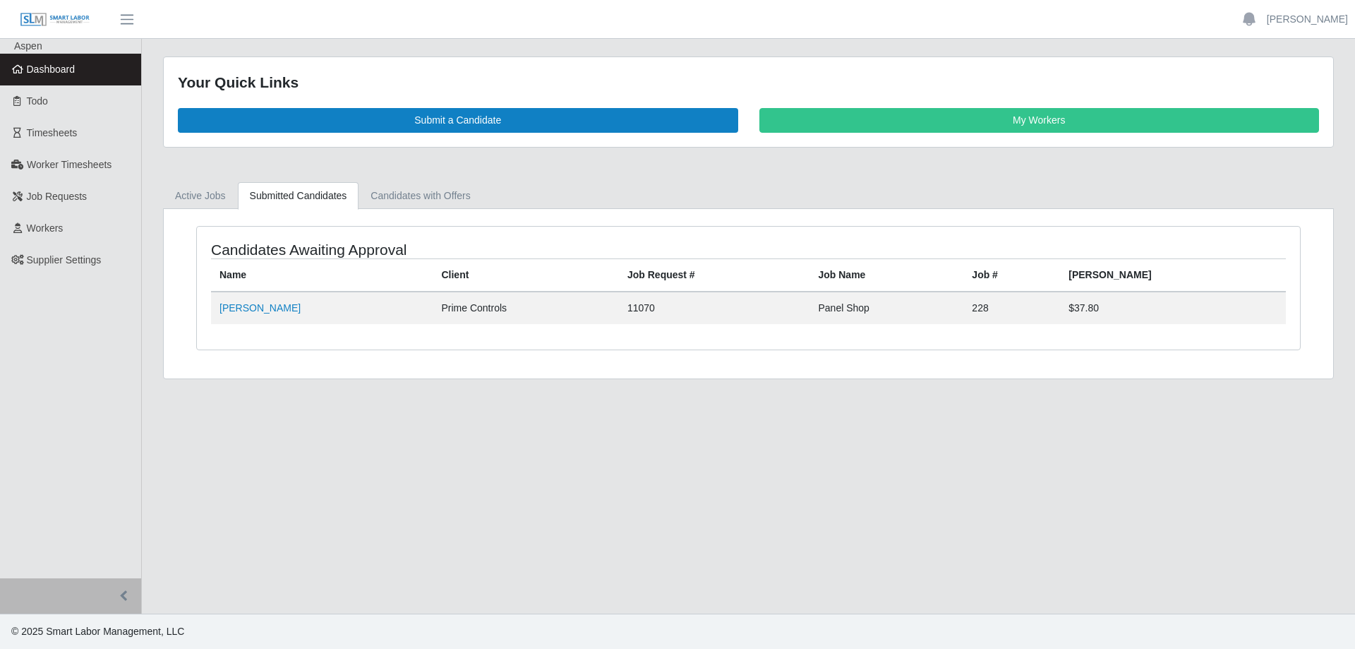
click at [80, 73] on link "Dashboard" at bounding box center [70, 70] width 141 height 32
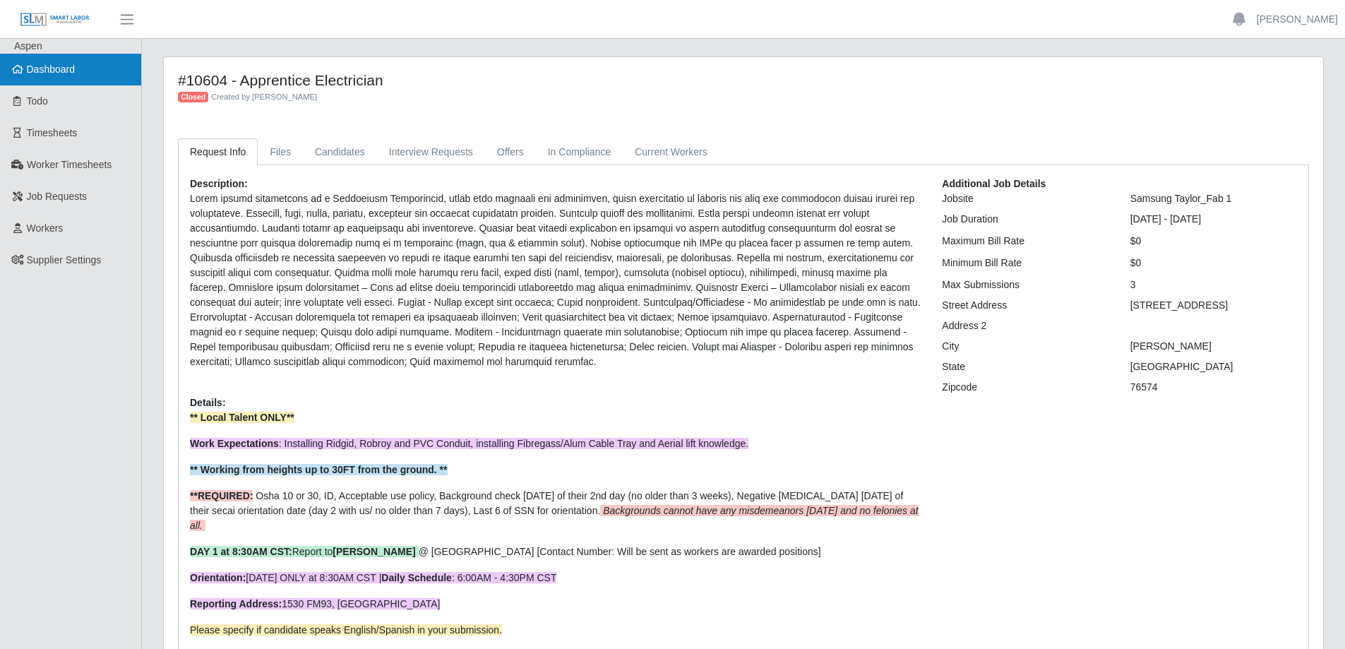
click at [85, 67] on link "Dashboard" at bounding box center [70, 70] width 141 height 32
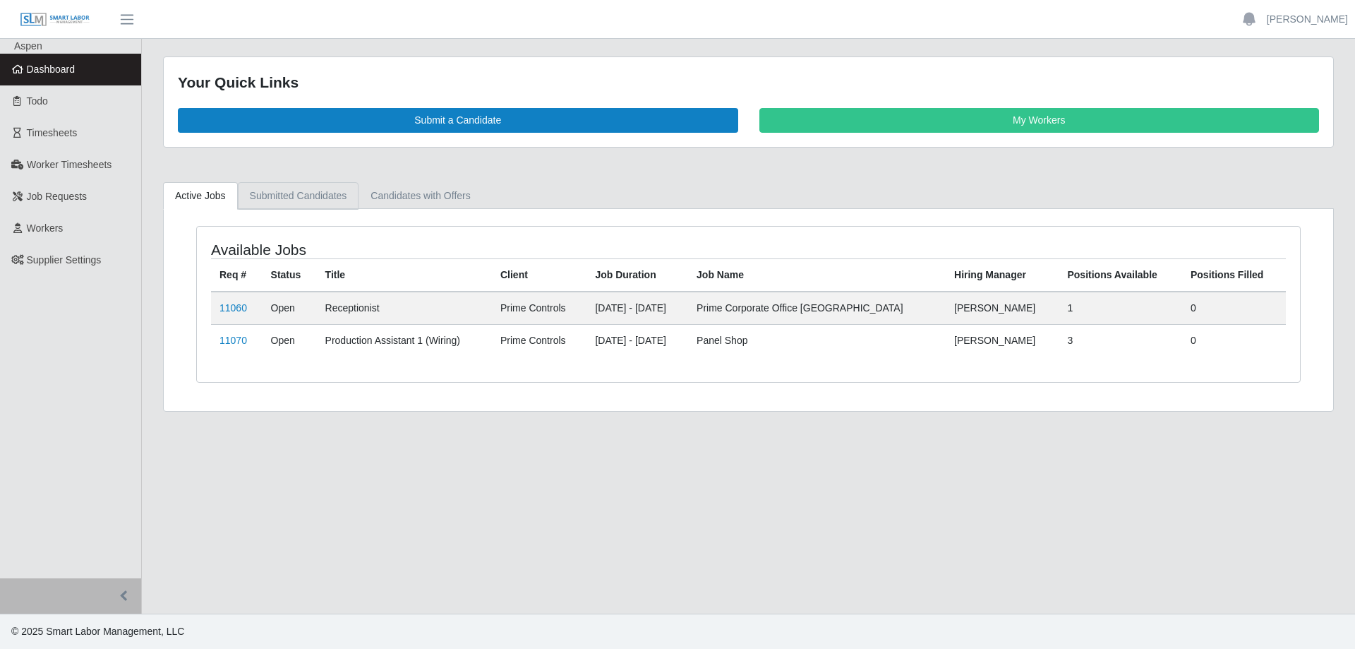
click at [300, 190] on link "Submitted Candidates" at bounding box center [298, 196] width 121 height 28
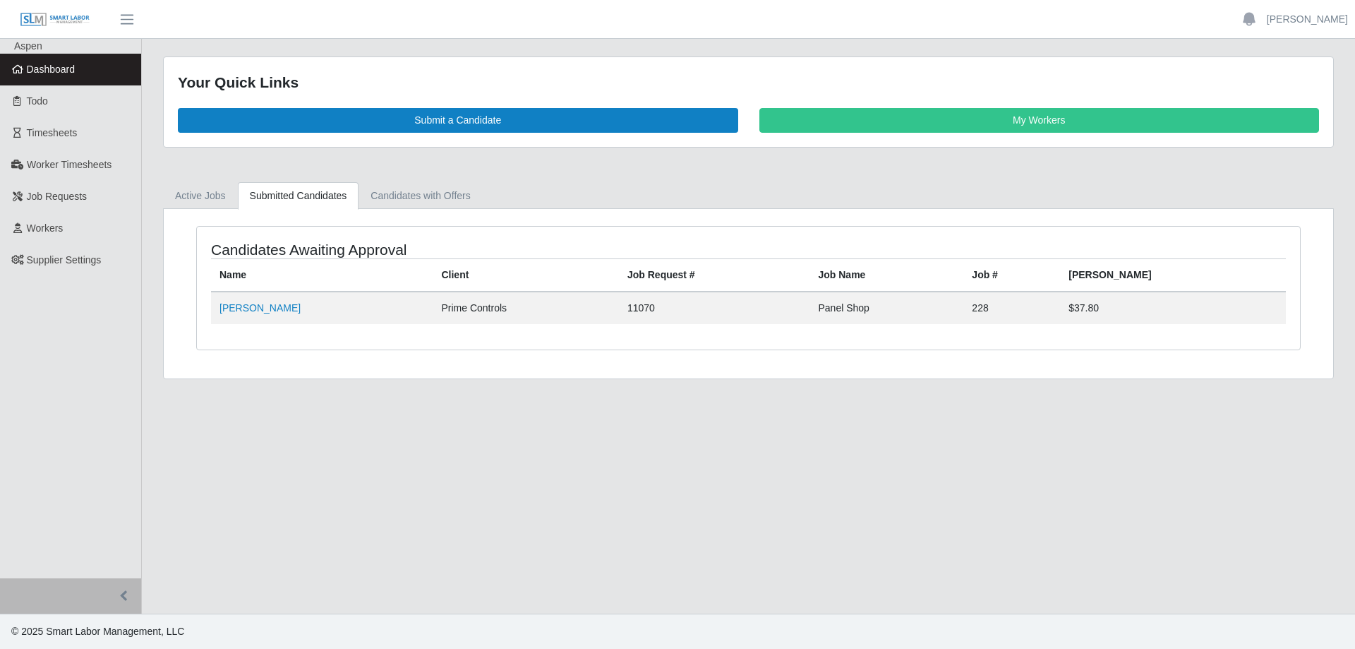
click at [62, 65] on span "Dashboard" at bounding box center [51, 69] width 49 height 11
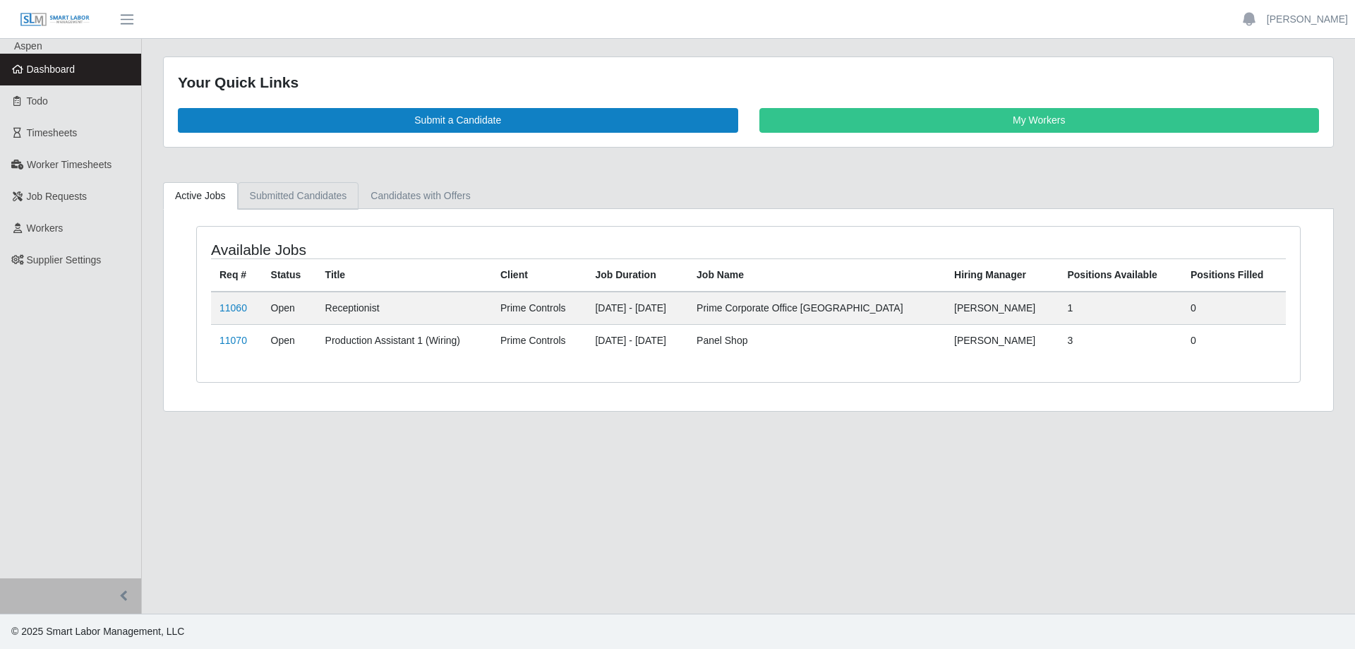
click at [314, 197] on link "Submitted Candidates" at bounding box center [298, 196] width 121 height 28
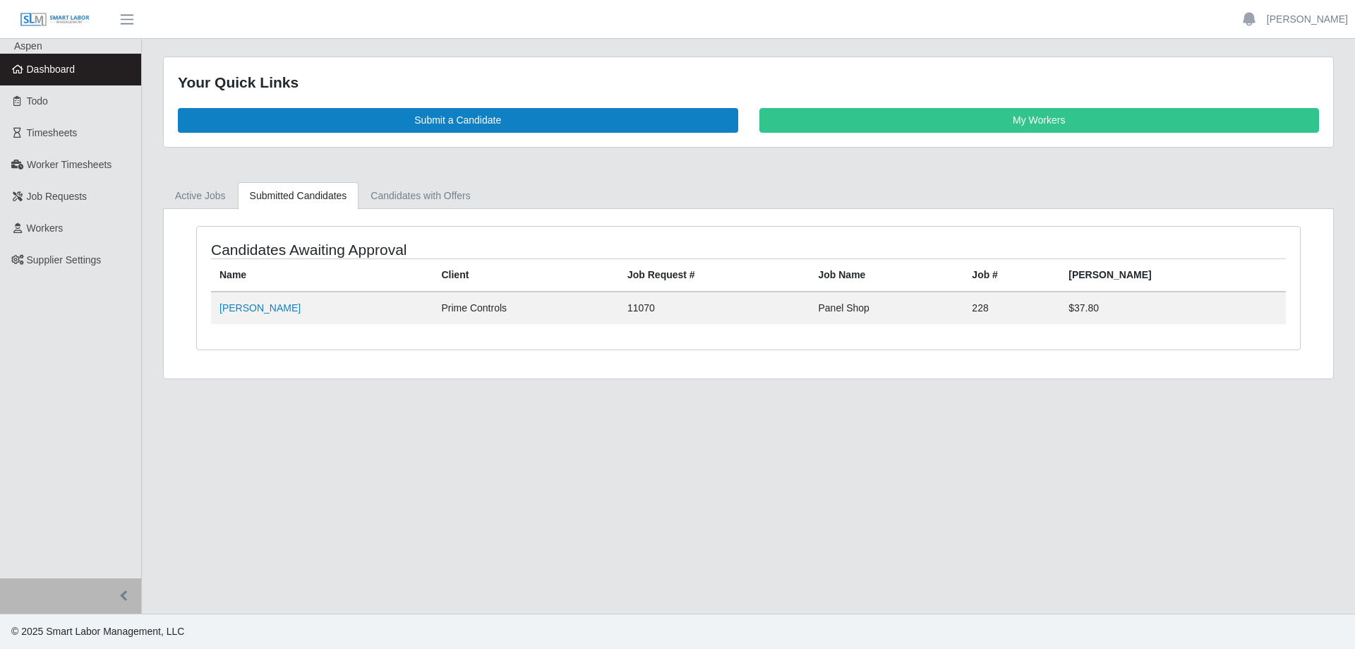
click at [67, 68] on span "Dashboard" at bounding box center [51, 69] width 49 height 11
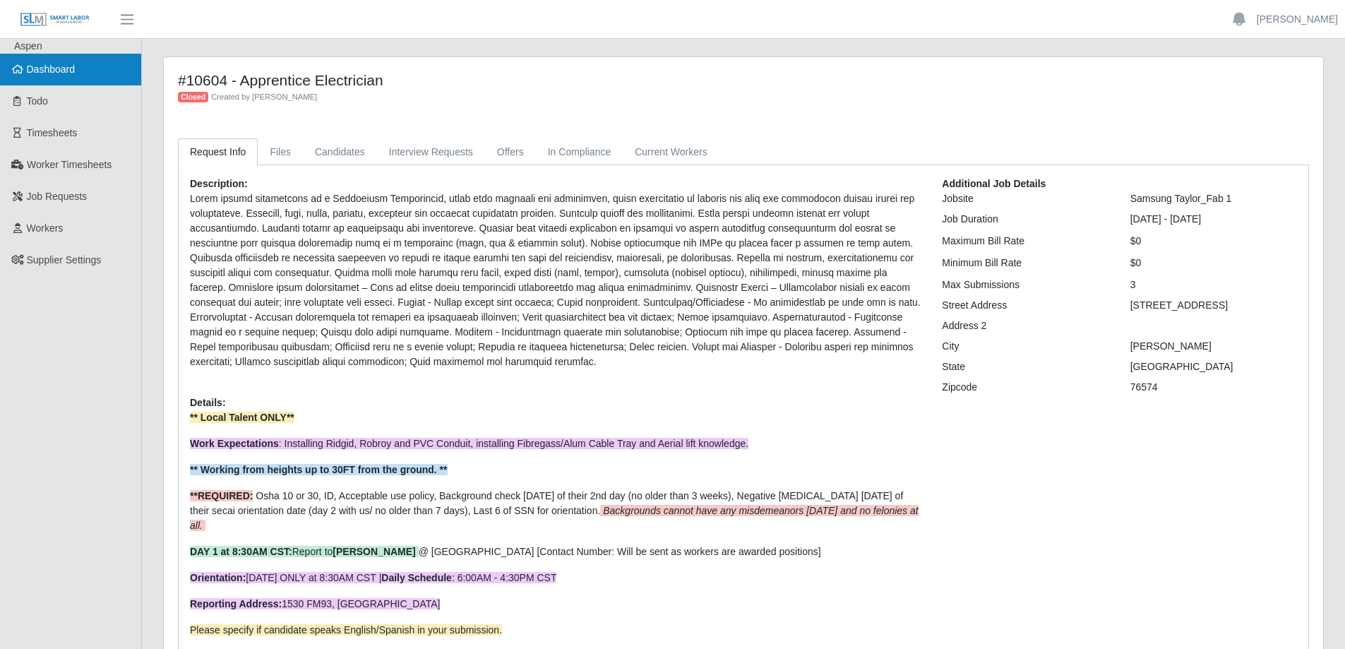
drag, startPoint x: 71, startPoint y: 61, endPoint x: 65, endPoint y: 66, distance: 8.0
click at [71, 61] on link "Dashboard" at bounding box center [70, 70] width 141 height 32
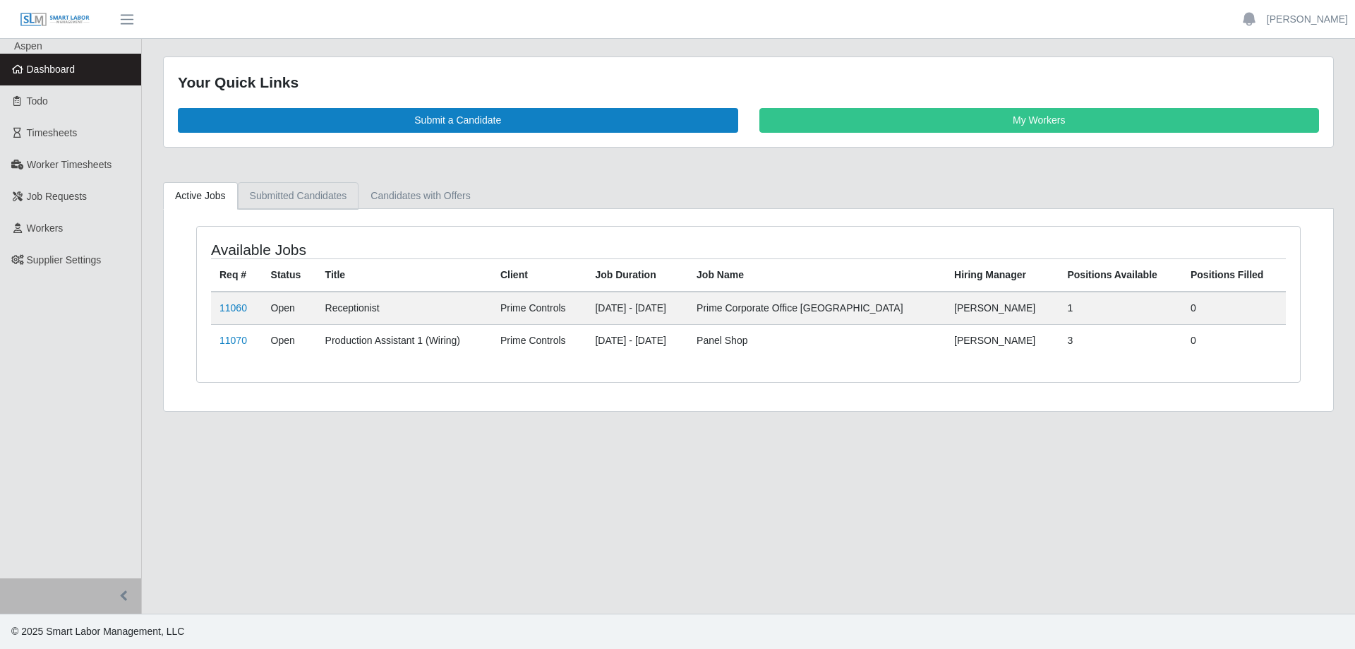
click at [284, 201] on link "Submitted Candidates" at bounding box center [298, 196] width 121 height 28
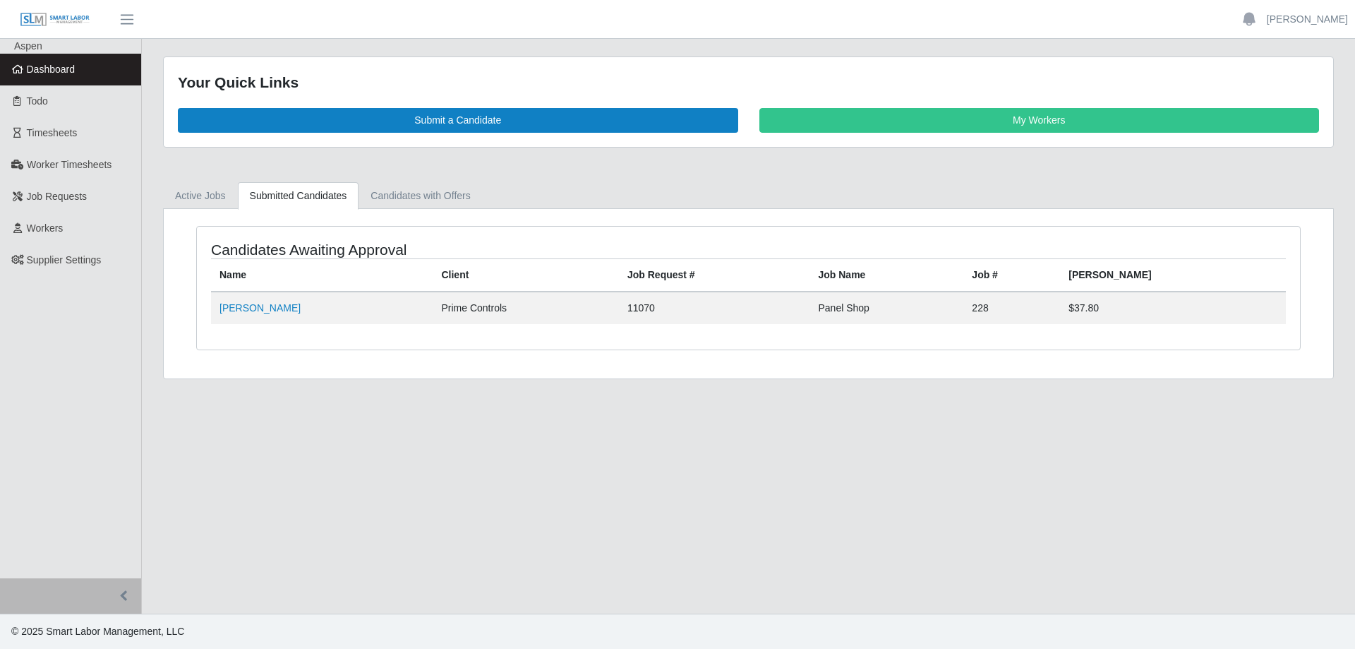
click at [92, 68] on link "Dashboard" at bounding box center [70, 70] width 141 height 32
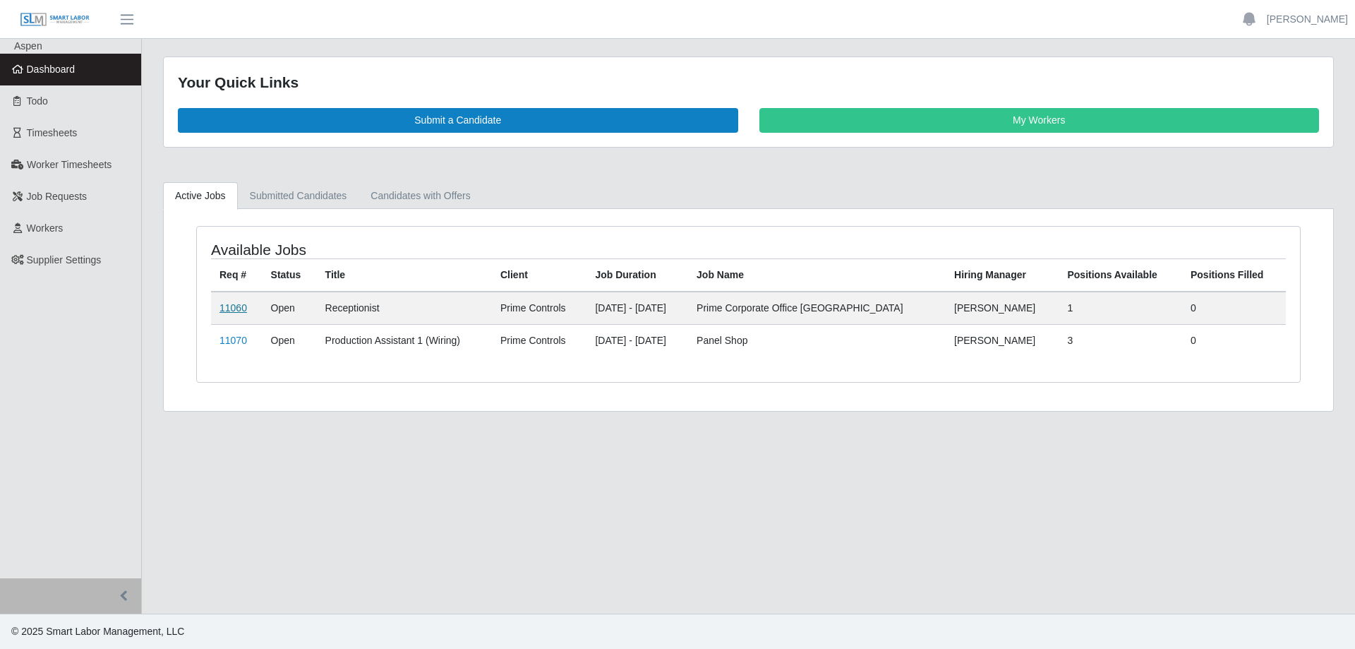
click at [234, 312] on link "11060" at bounding box center [234, 307] width 28 height 11
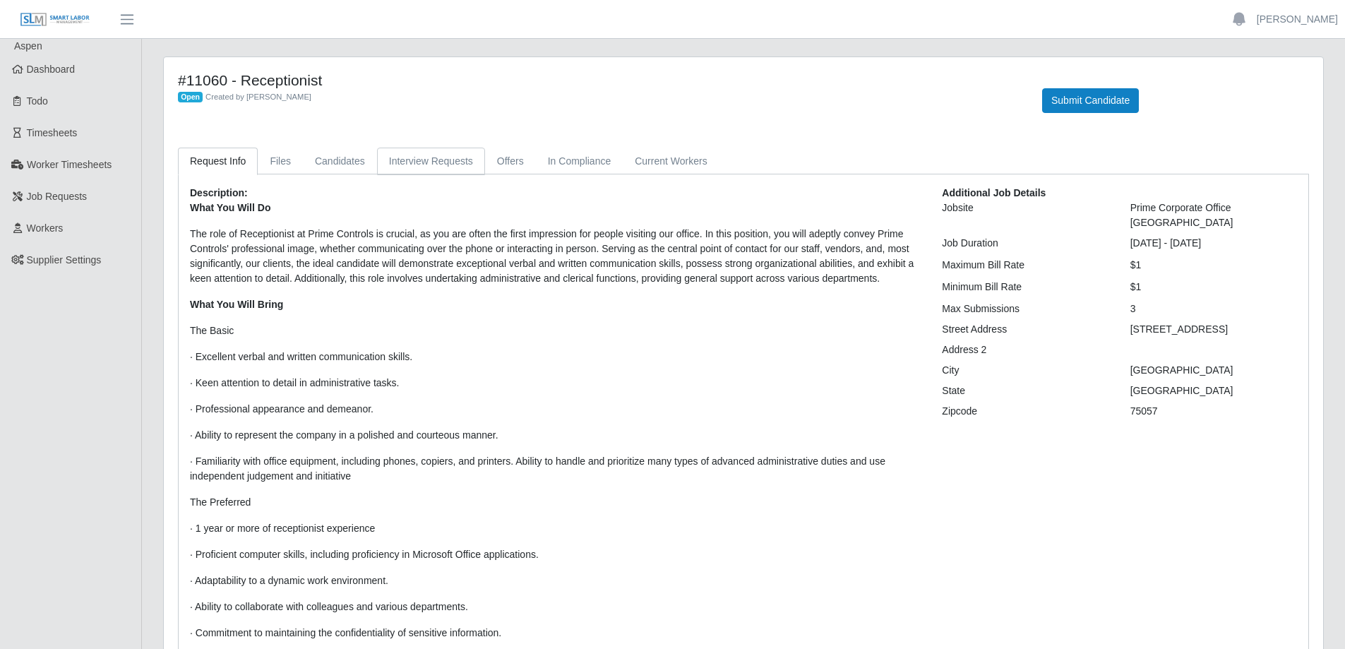
click at [407, 159] on link "Interview Requests" at bounding box center [431, 162] width 108 height 28
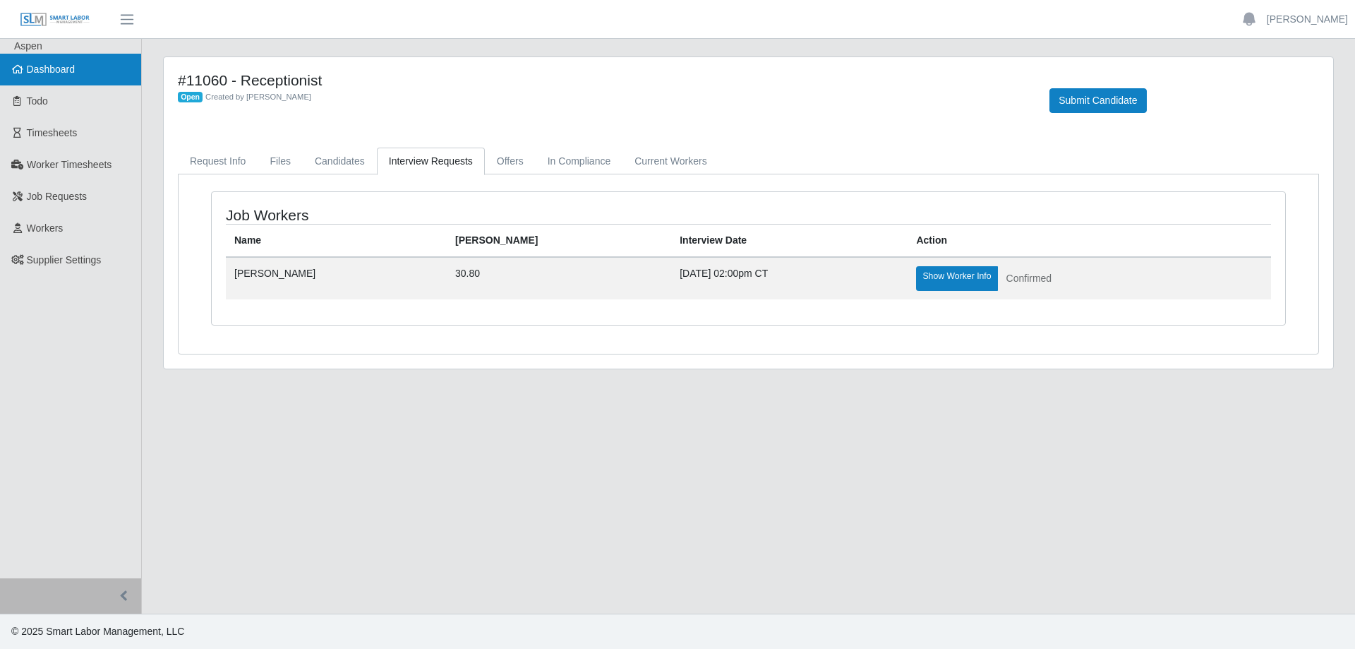
click at [69, 67] on span "Dashboard" at bounding box center [51, 69] width 49 height 11
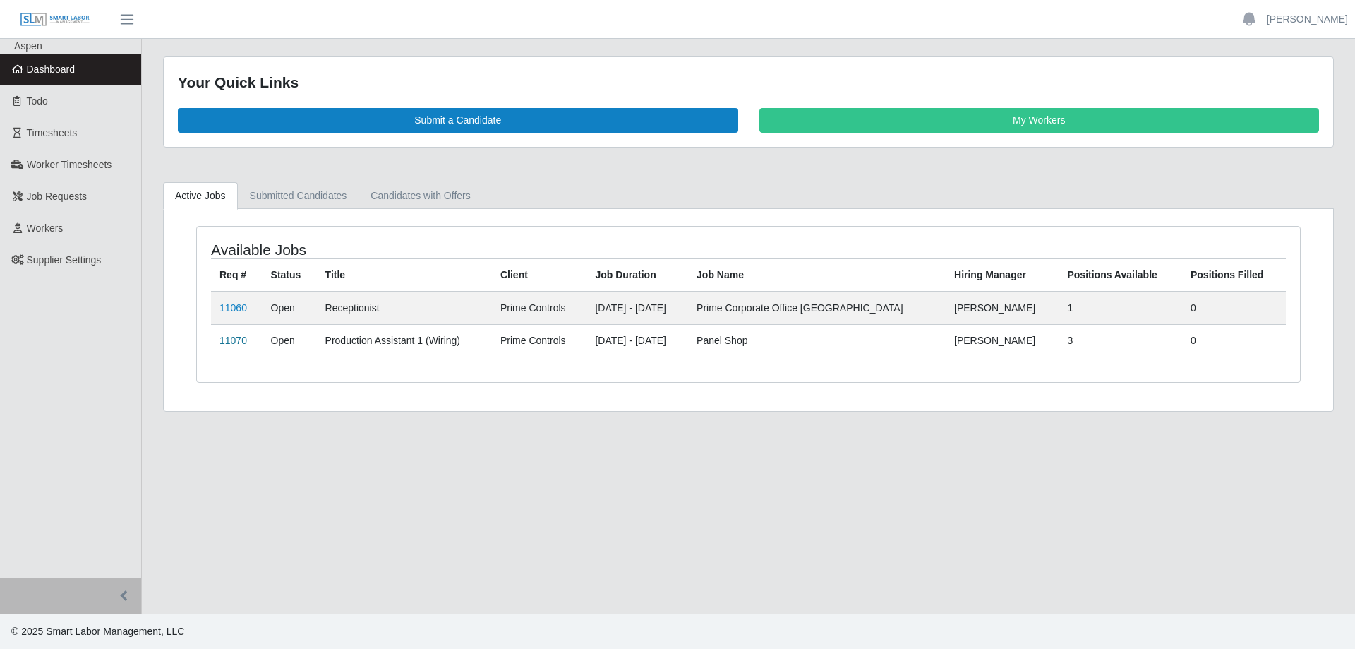
click at [233, 337] on link "11070" at bounding box center [234, 340] width 28 height 11
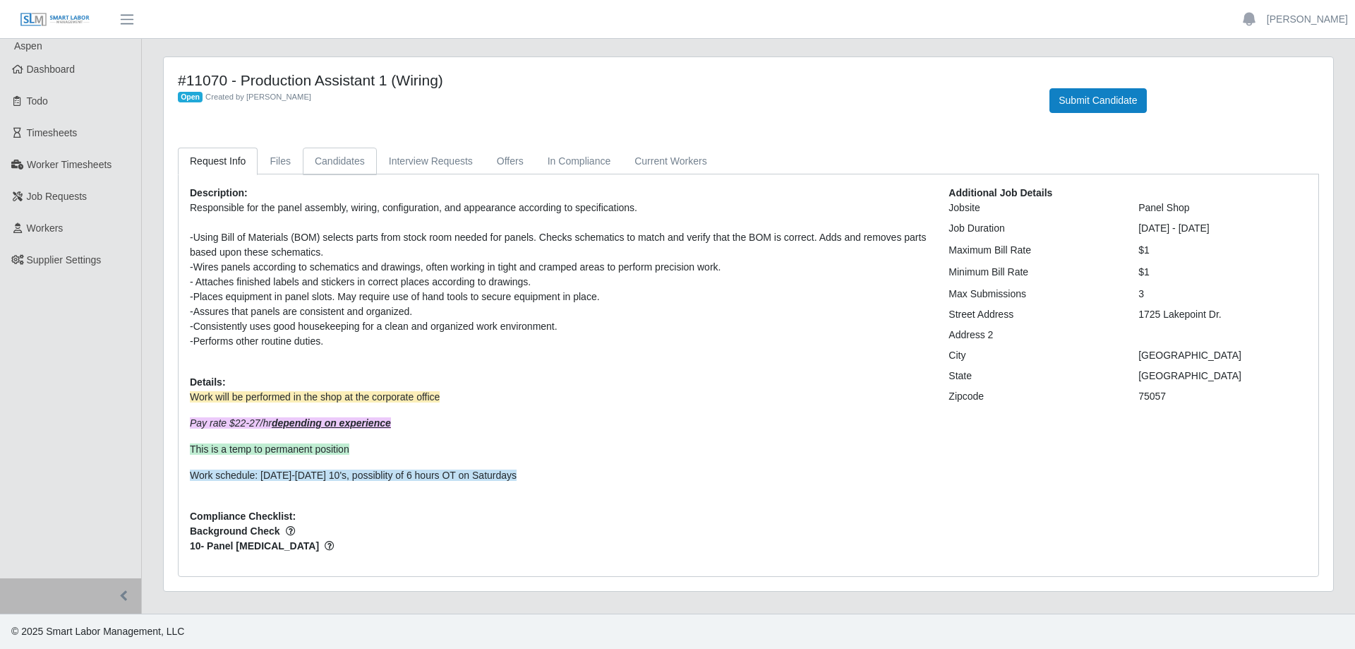
click at [343, 164] on link "Candidates" at bounding box center [340, 162] width 74 height 28
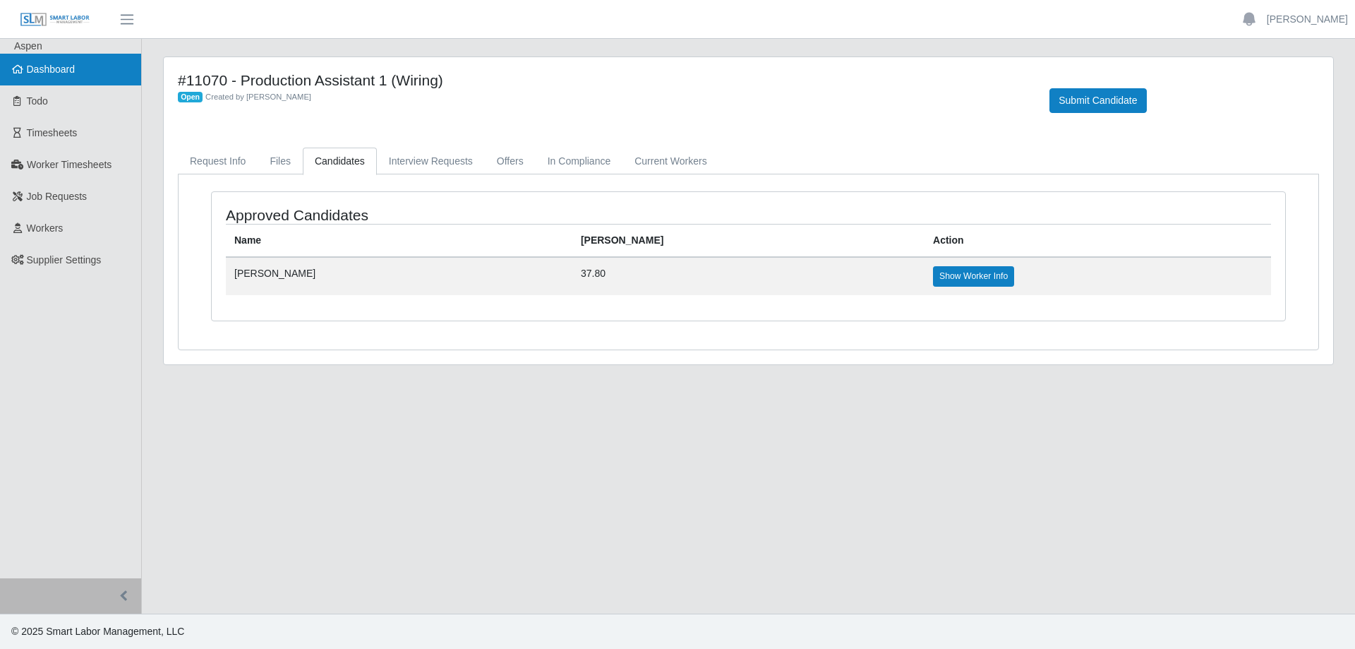
click at [86, 75] on link "Dashboard" at bounding box center [70, 70] width 141 height 32
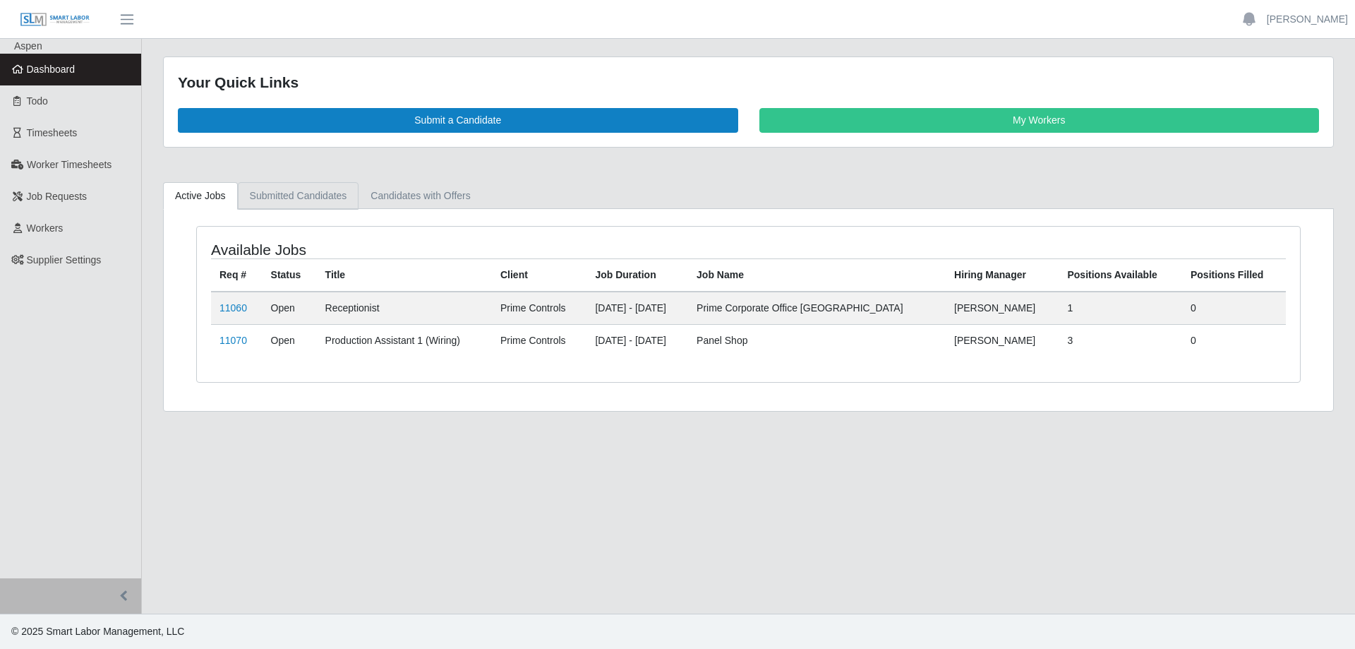
click at [291, 197] on link "Submitted Candidates" at bounding box center [298, 196] width 121 height 28
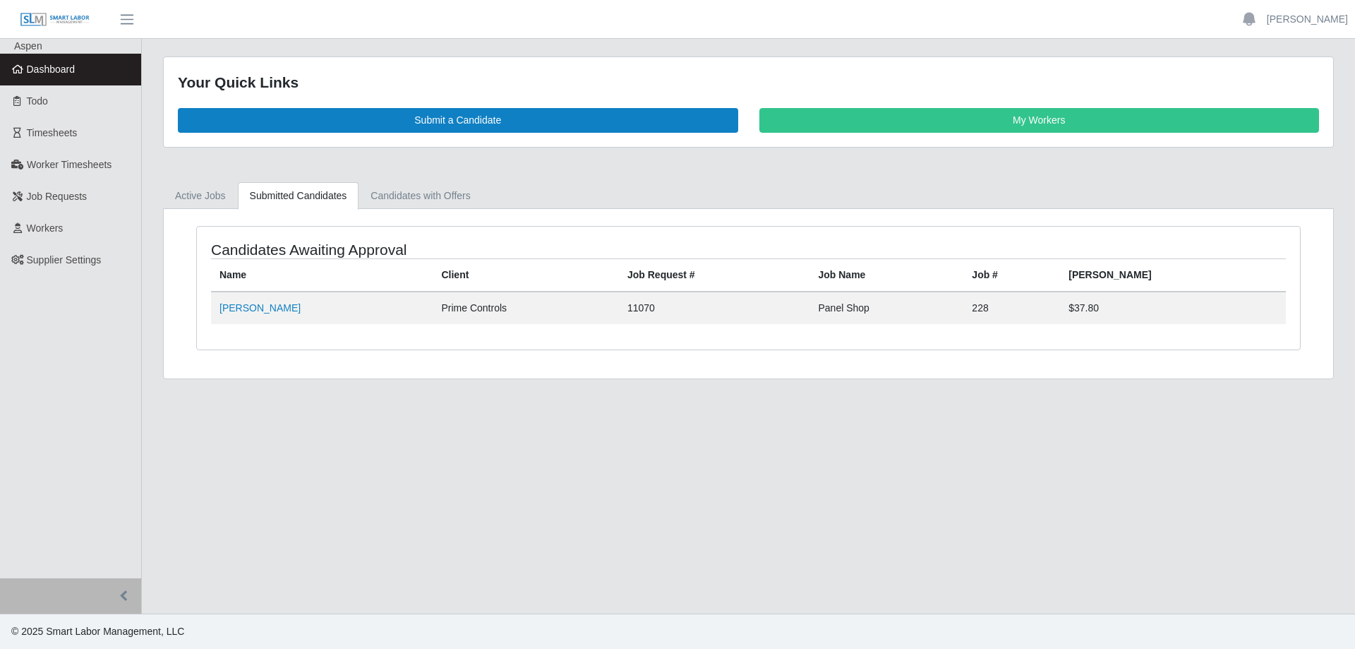
click at [66, 69] on span "Dashboard" at bounding box center [51, 69] width 49 height 11
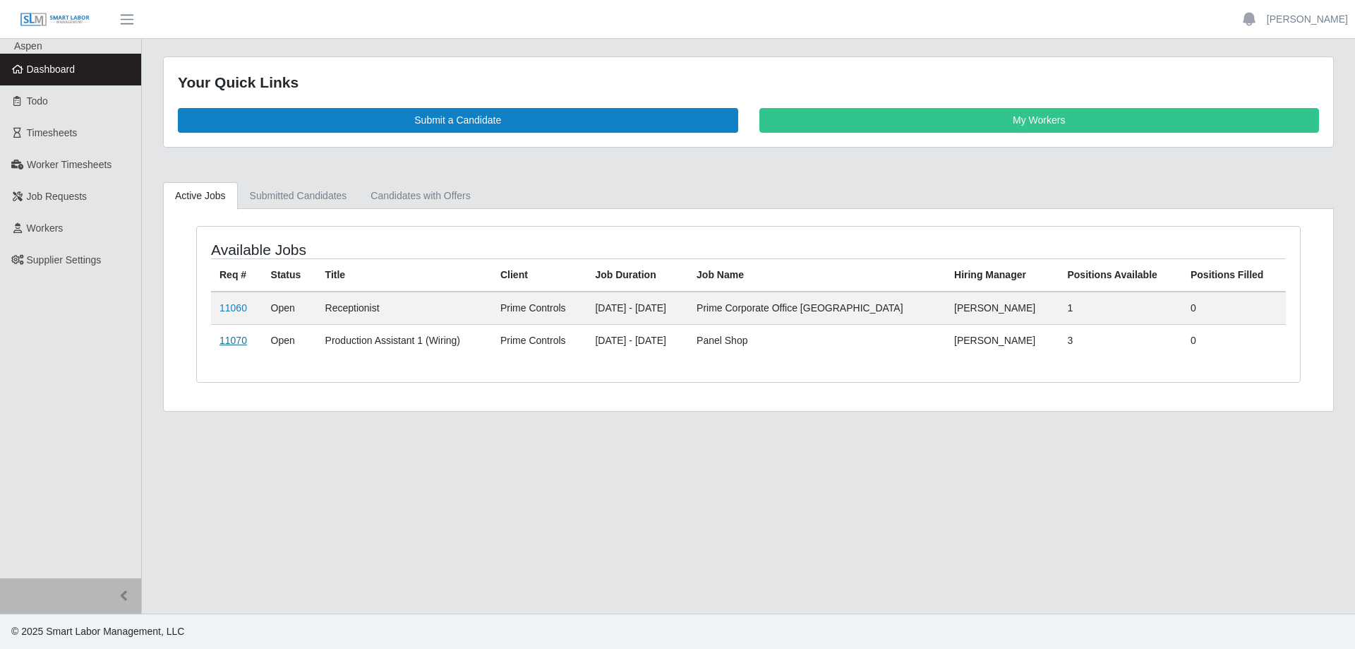
click at [237, 342] on link "11070" at bounding box center [234, 340] width 28 height 11
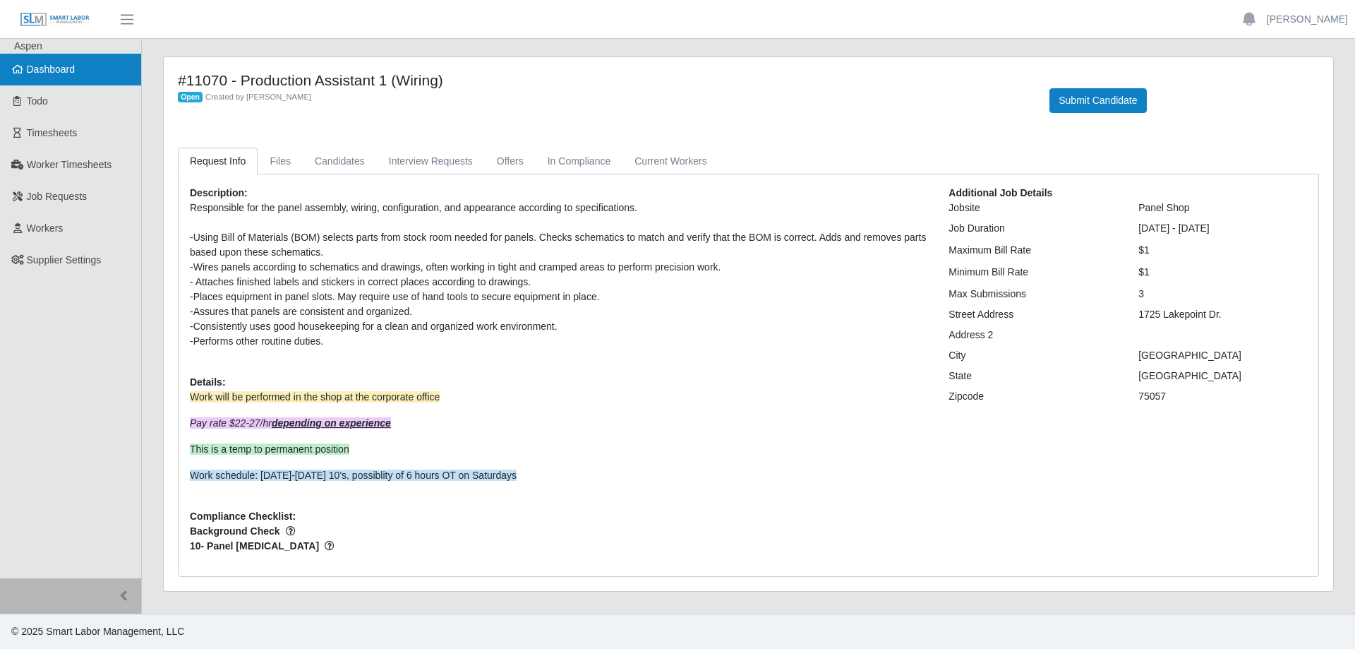
click at [85, 73] on link "Dashboard" at bounding box center [70, 70] width 141 height 32
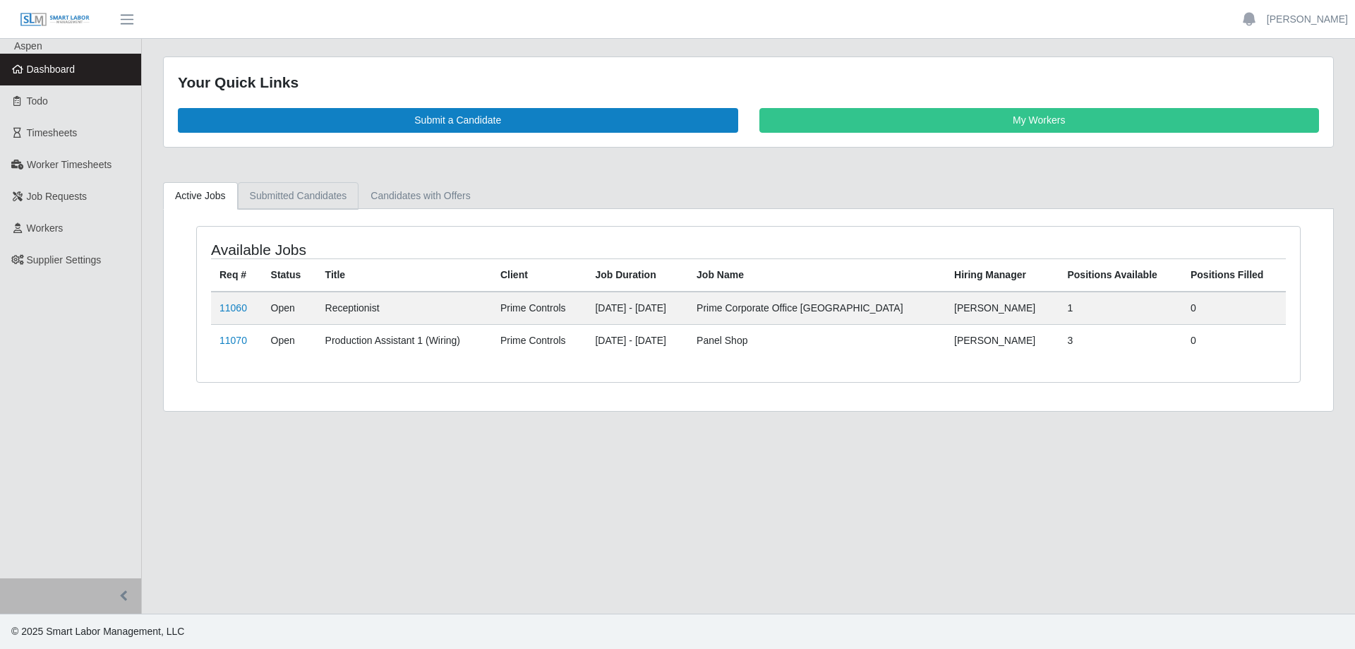
click at [290, 197] on link "Submitted Candidates" at bounding box center [298, 196] width 121 height 28
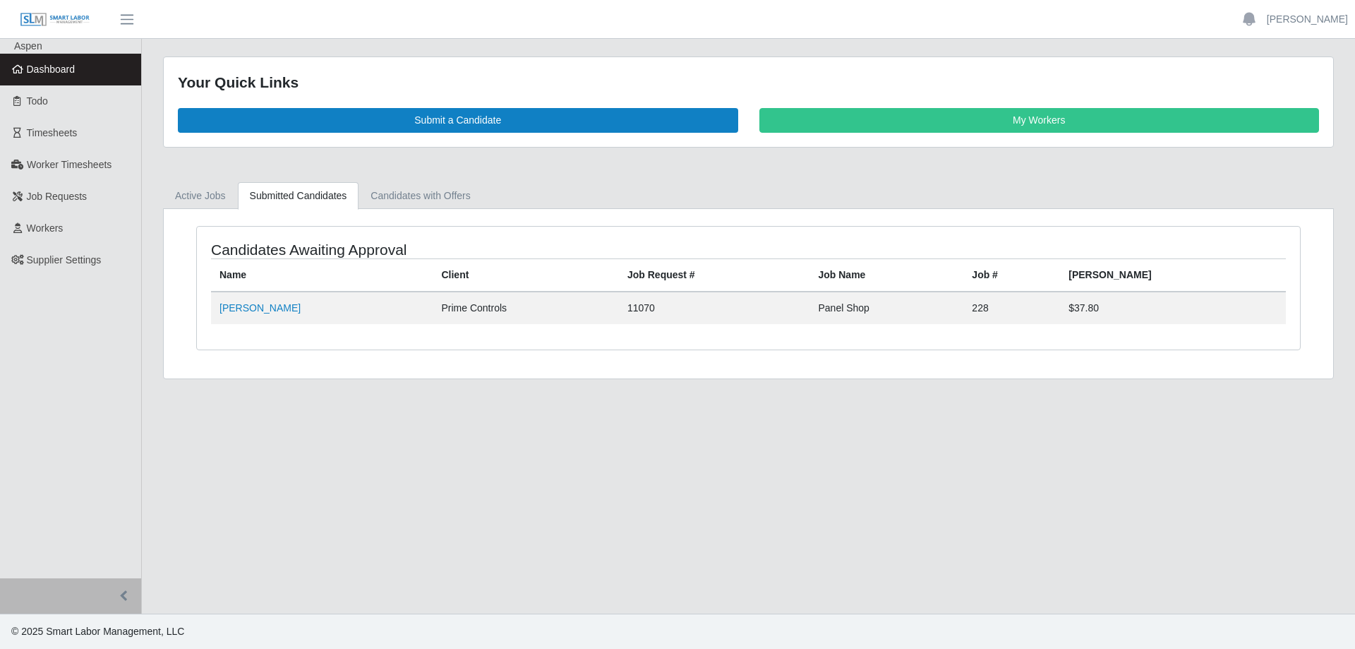
click at [73, 68] on span "Dashboard" at bounding box center [51, 69] width 49 height 11
